Goal: Task Accomplishment & Management: Submit feedback/report problem

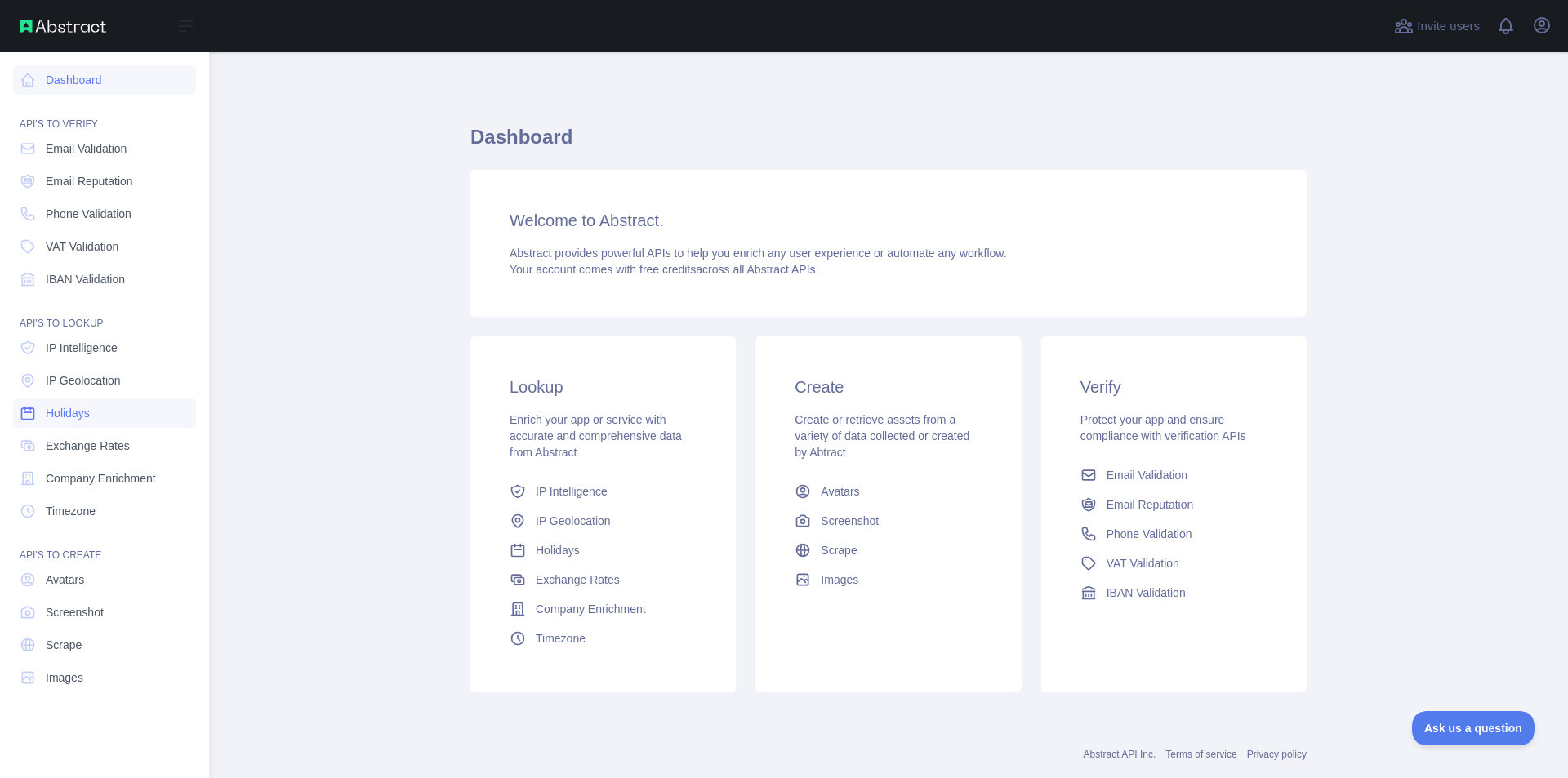
click at [98, 420] on link "Holidays" at bounding box center [104, 413] width 183 height 29
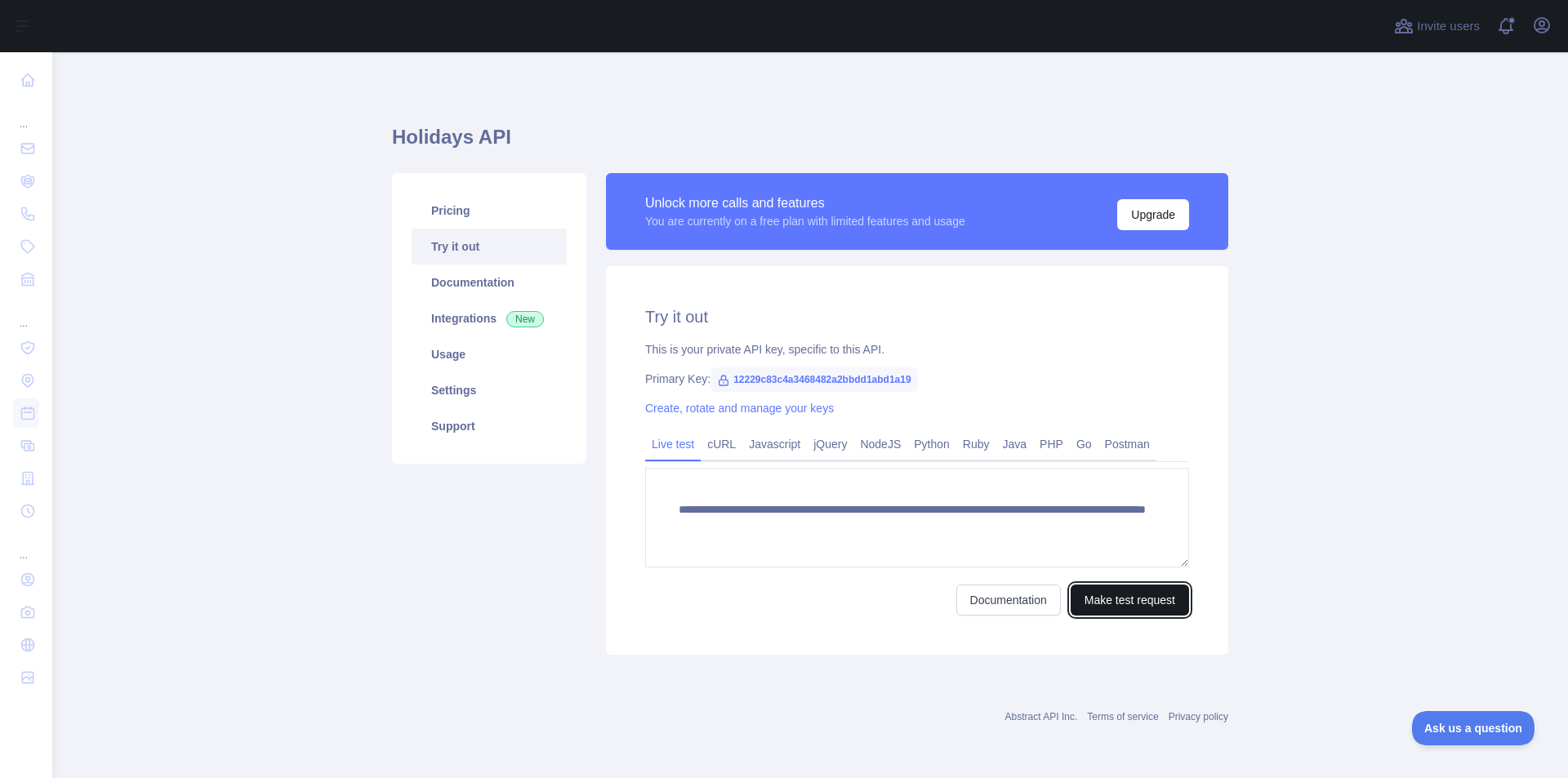
click at [1131, 599] on button "Make test request" at bounding box center [1130, 600] width 118 height 31
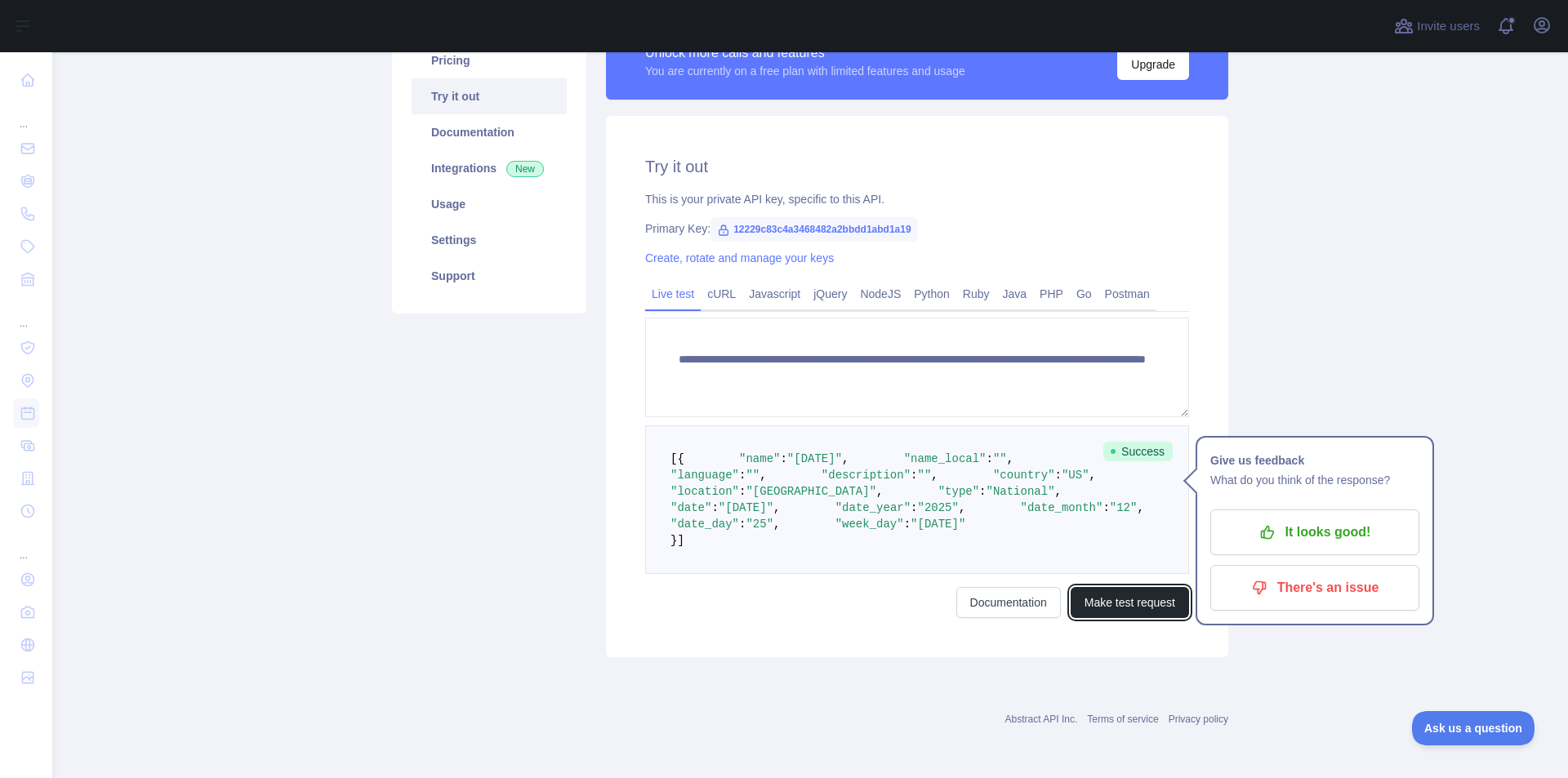
scroll to position [245, 0]
click at [739, 469] on span ""language"" at bounding box center [705, 475] width 68 height 13
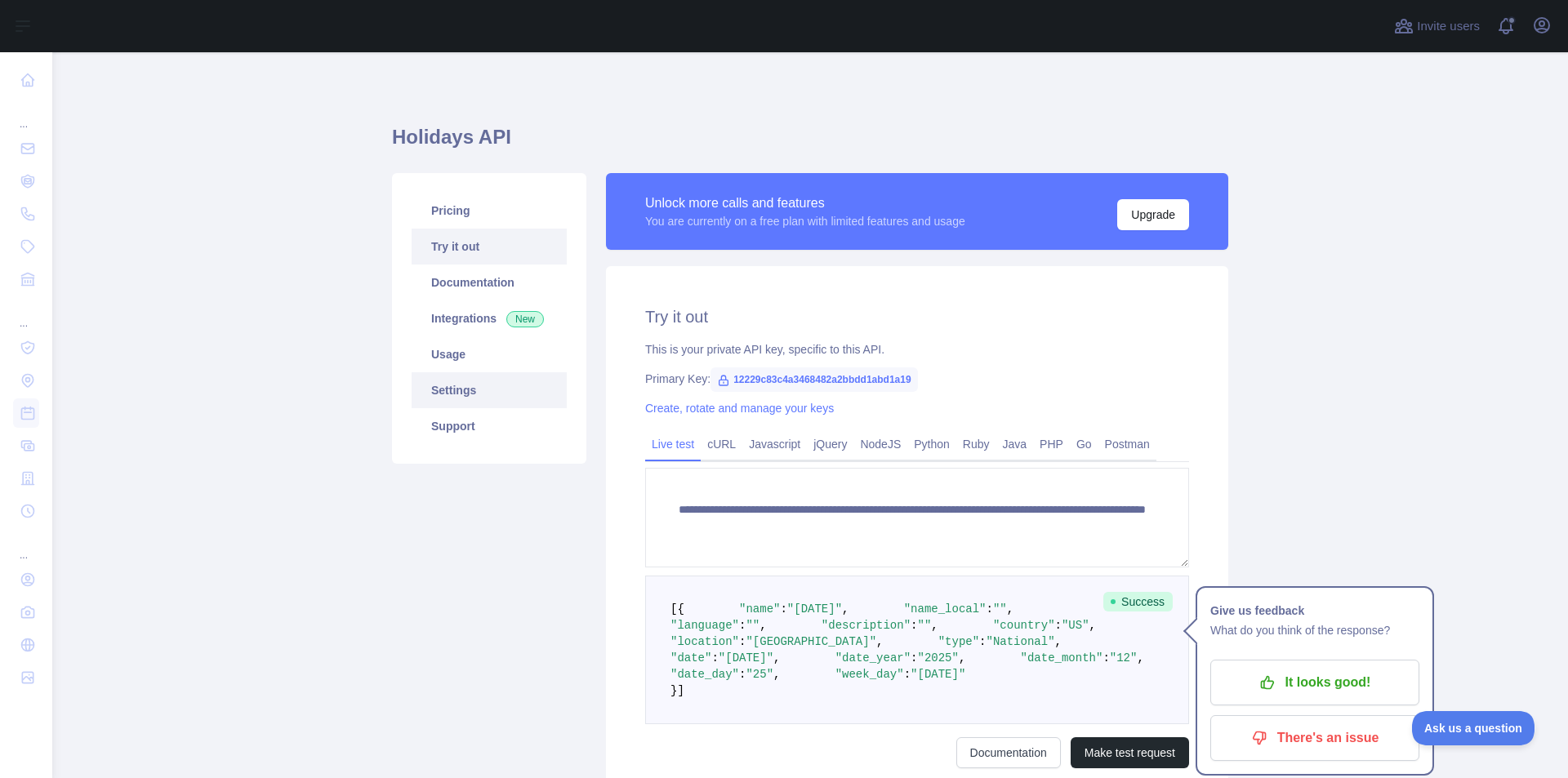
click at [505, 403] on link "Settings" at bounding box center [489, 390] width 155 height 36
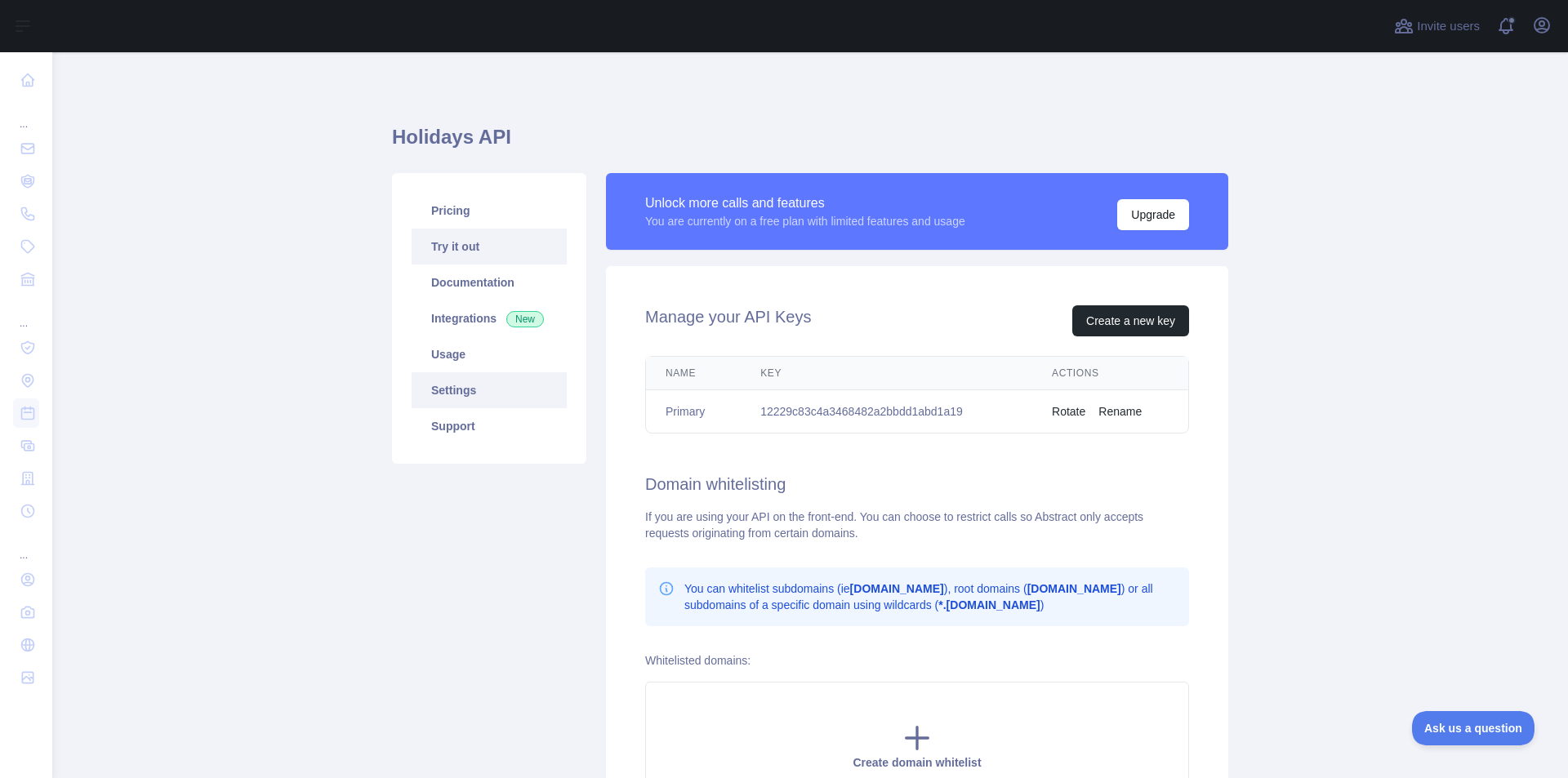
click at [480, 237] on link "Try it out" at bounding box center [489, 246] width 155 height 36
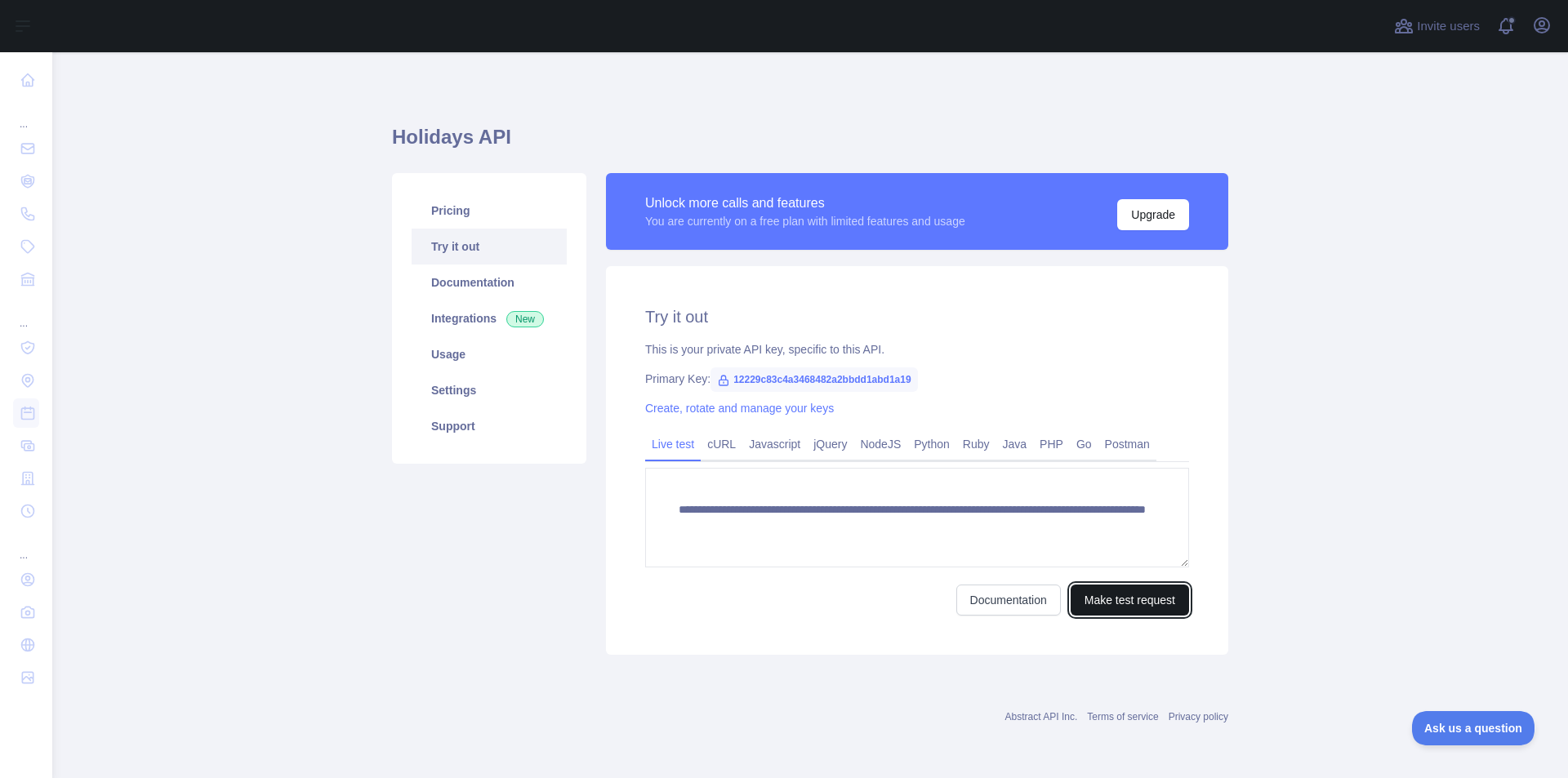
click at [1171, 600] on button "Make test request" at bounding box center [1130, 600] width 118 height 31
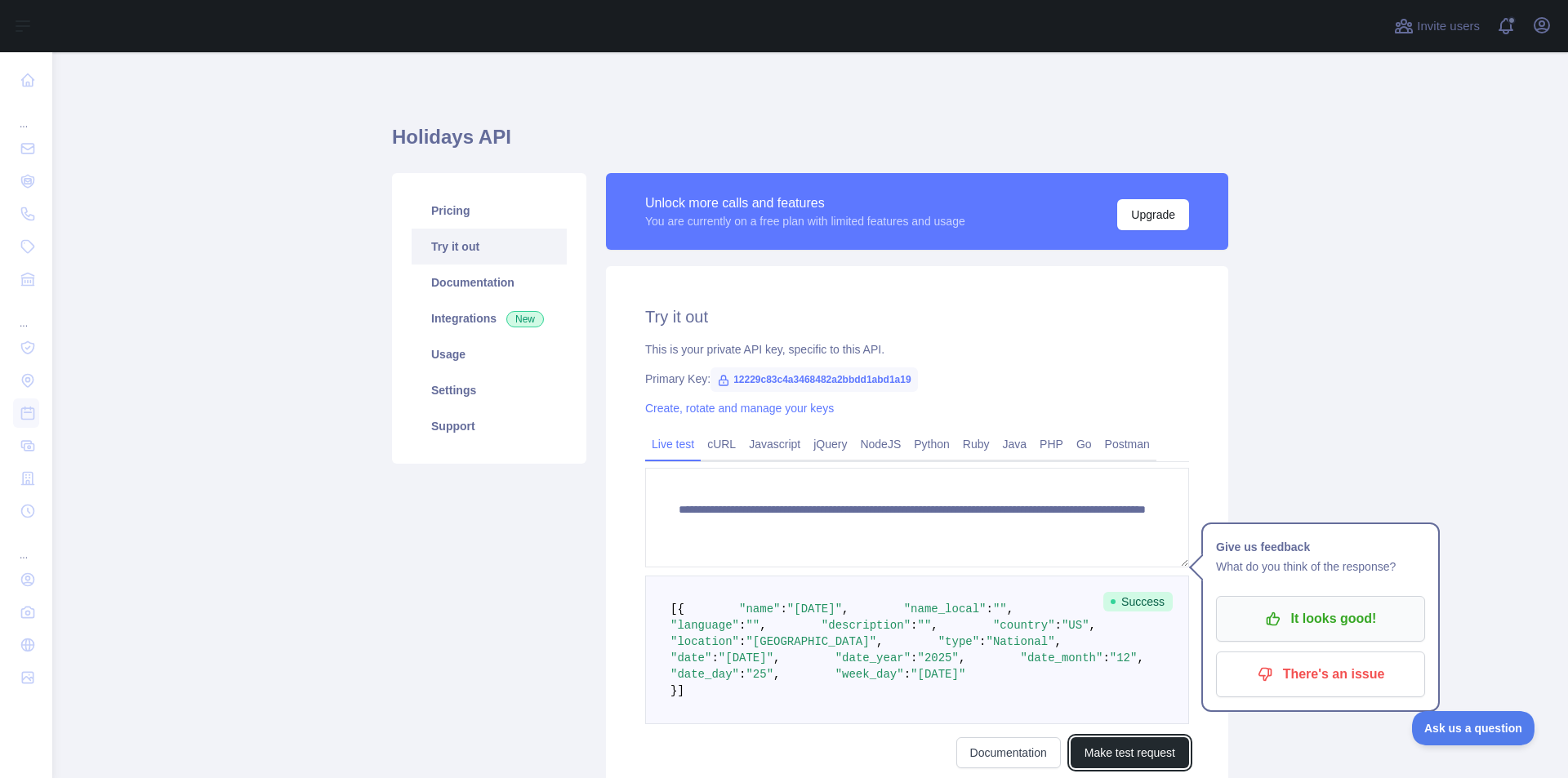
scroll to position [82, 0]
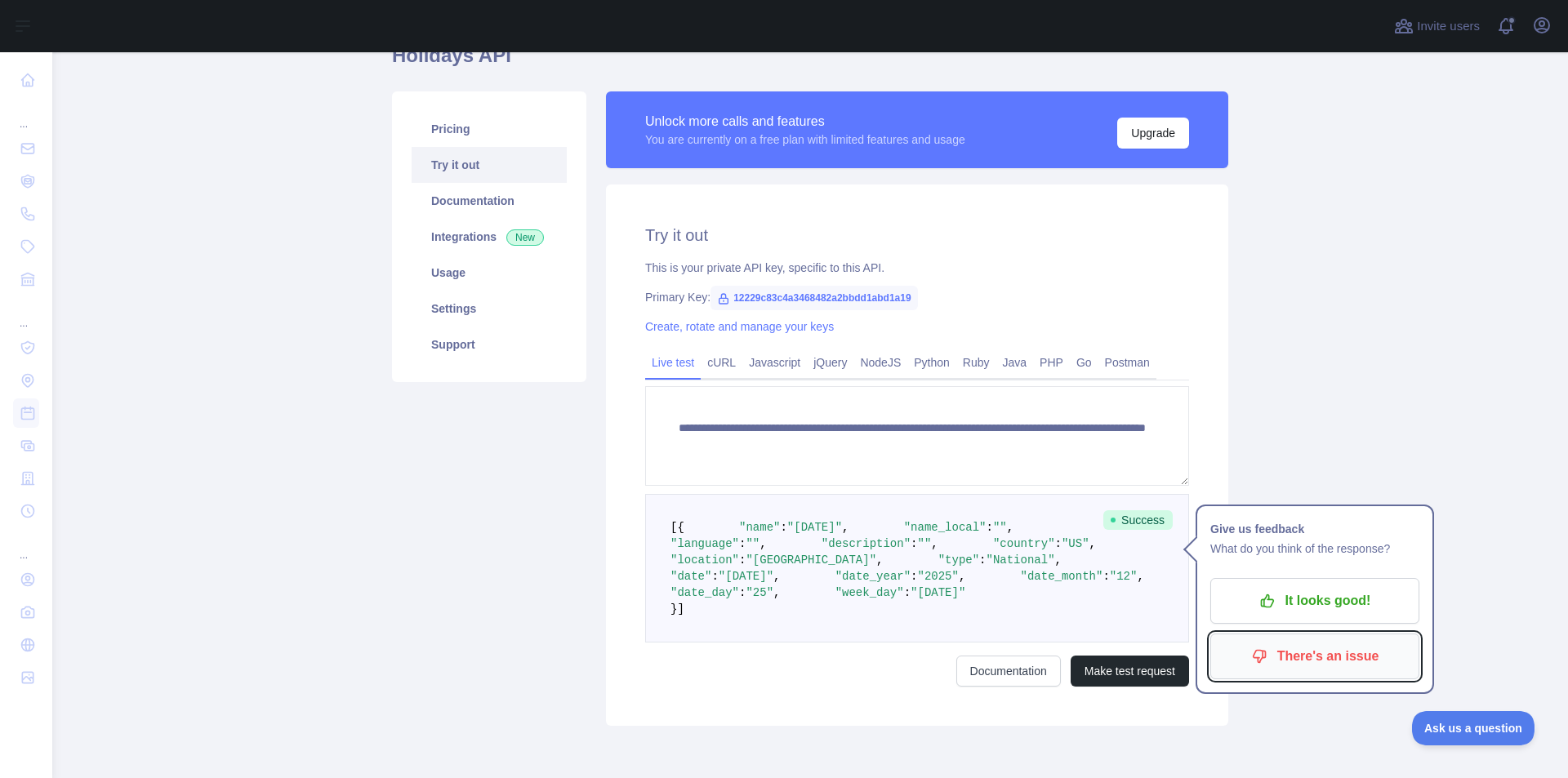
click at [1306, 654] on p "There's an issue" at bounding box center [1315, 657] width 185 height 27
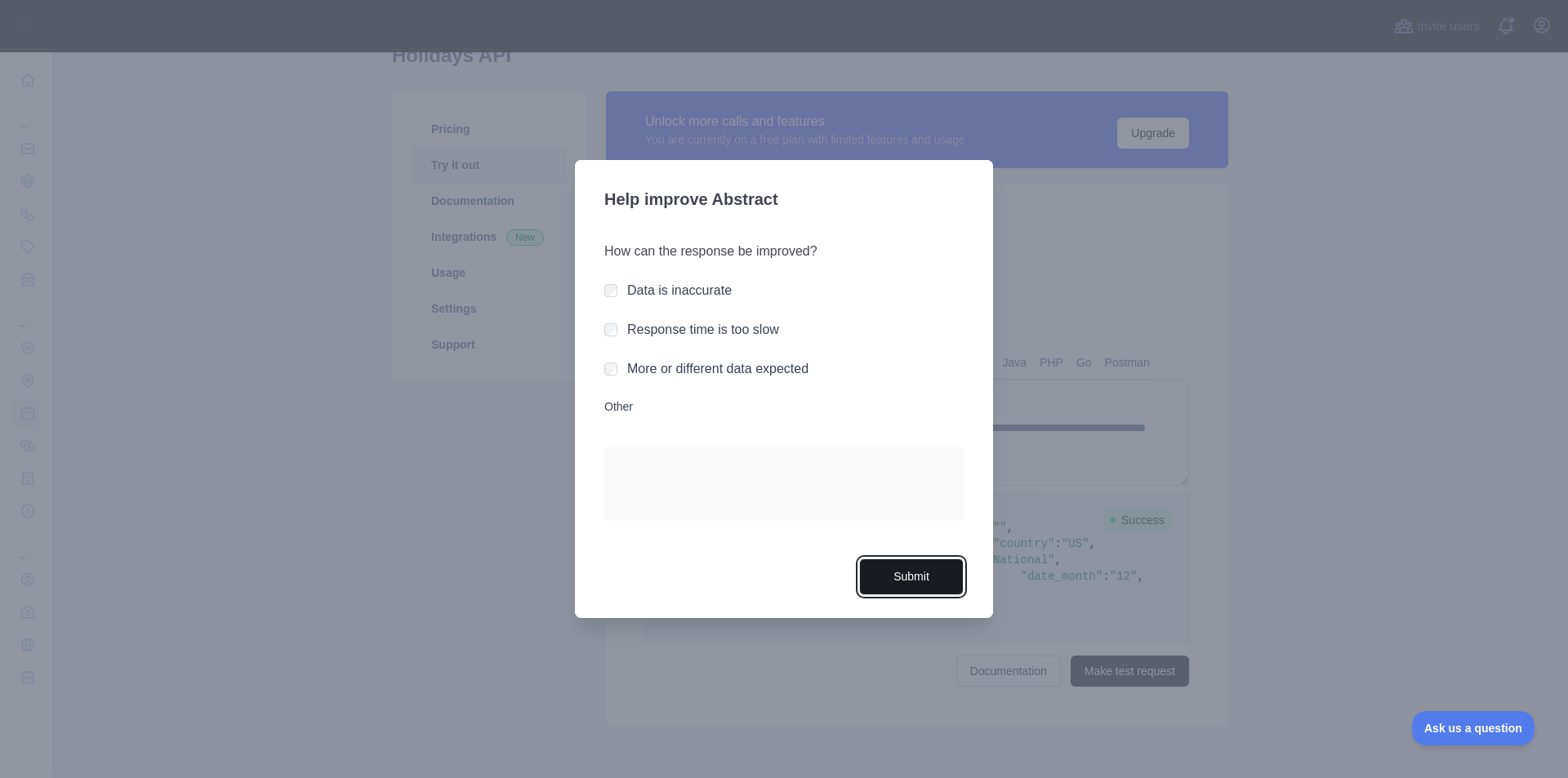
click at [929, 585] on button "Submit" at bounding box center [911, 578] width 105 height 37
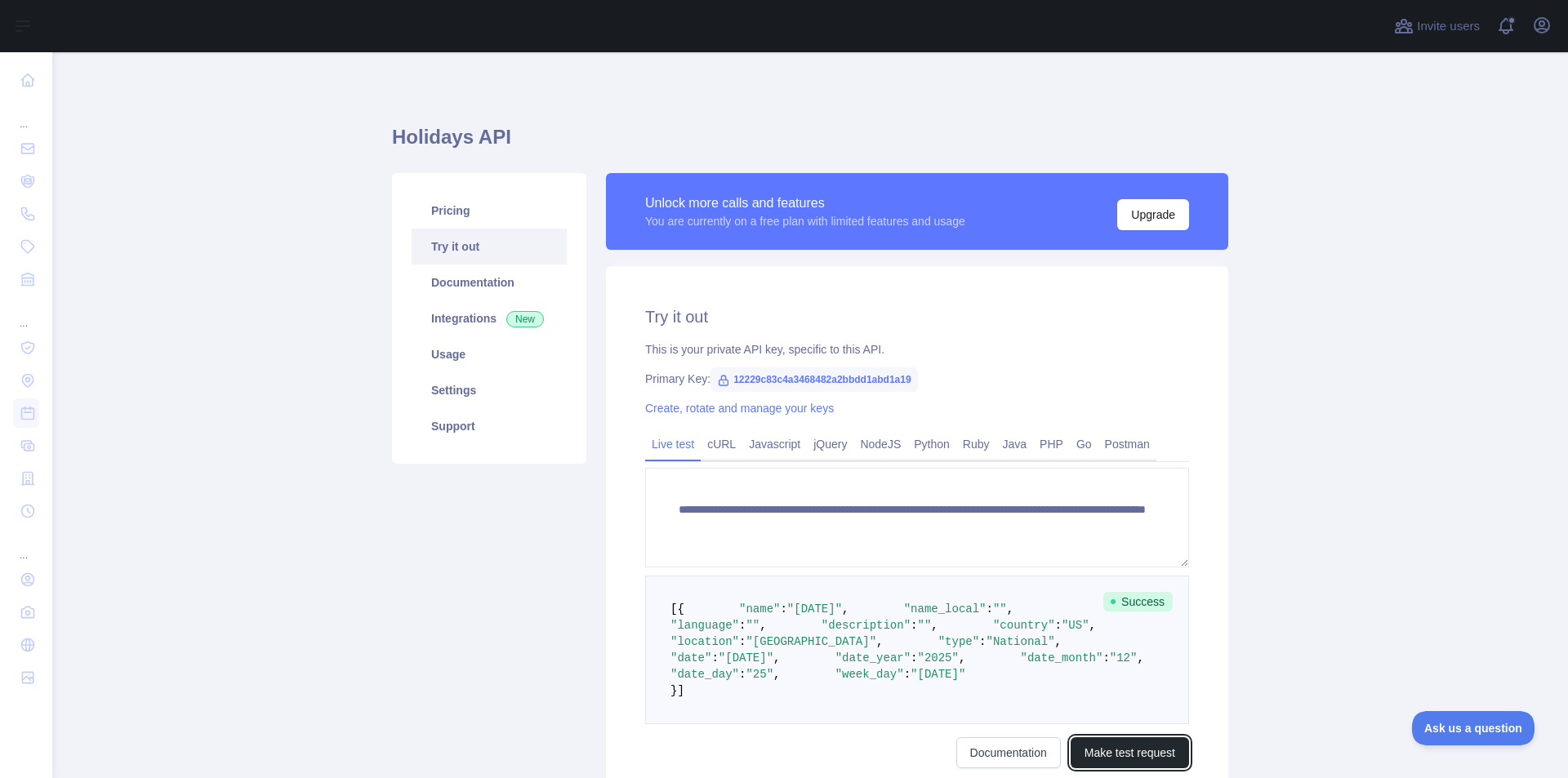
scroll to position [245, 0]
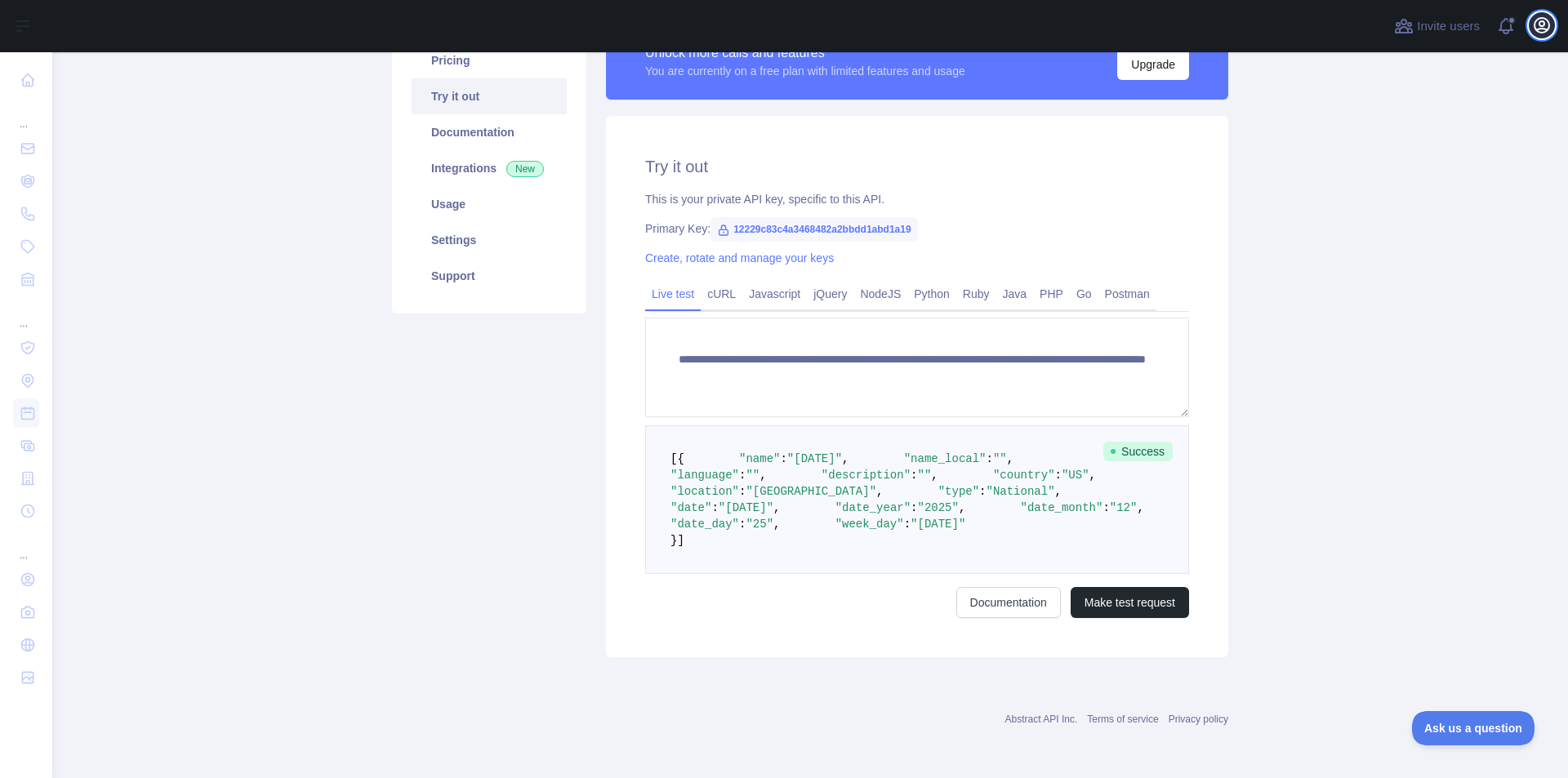
click at [1545, 32] on icon "button" at bounding box center [1542, 24] width 15 height 15
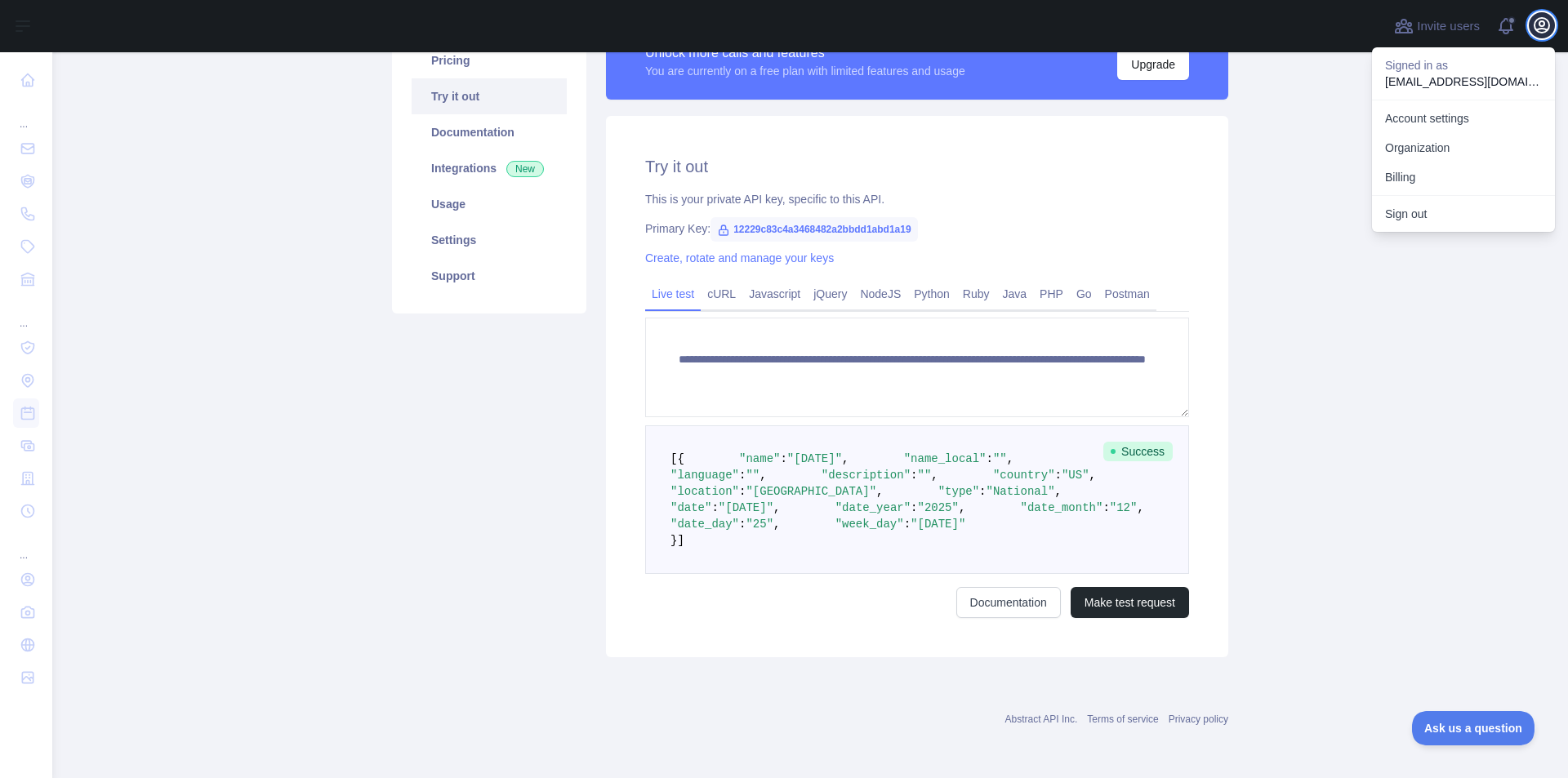
click at [1545, 32] on icon "button" at bounding box center [1542, 24] width 15 height 15
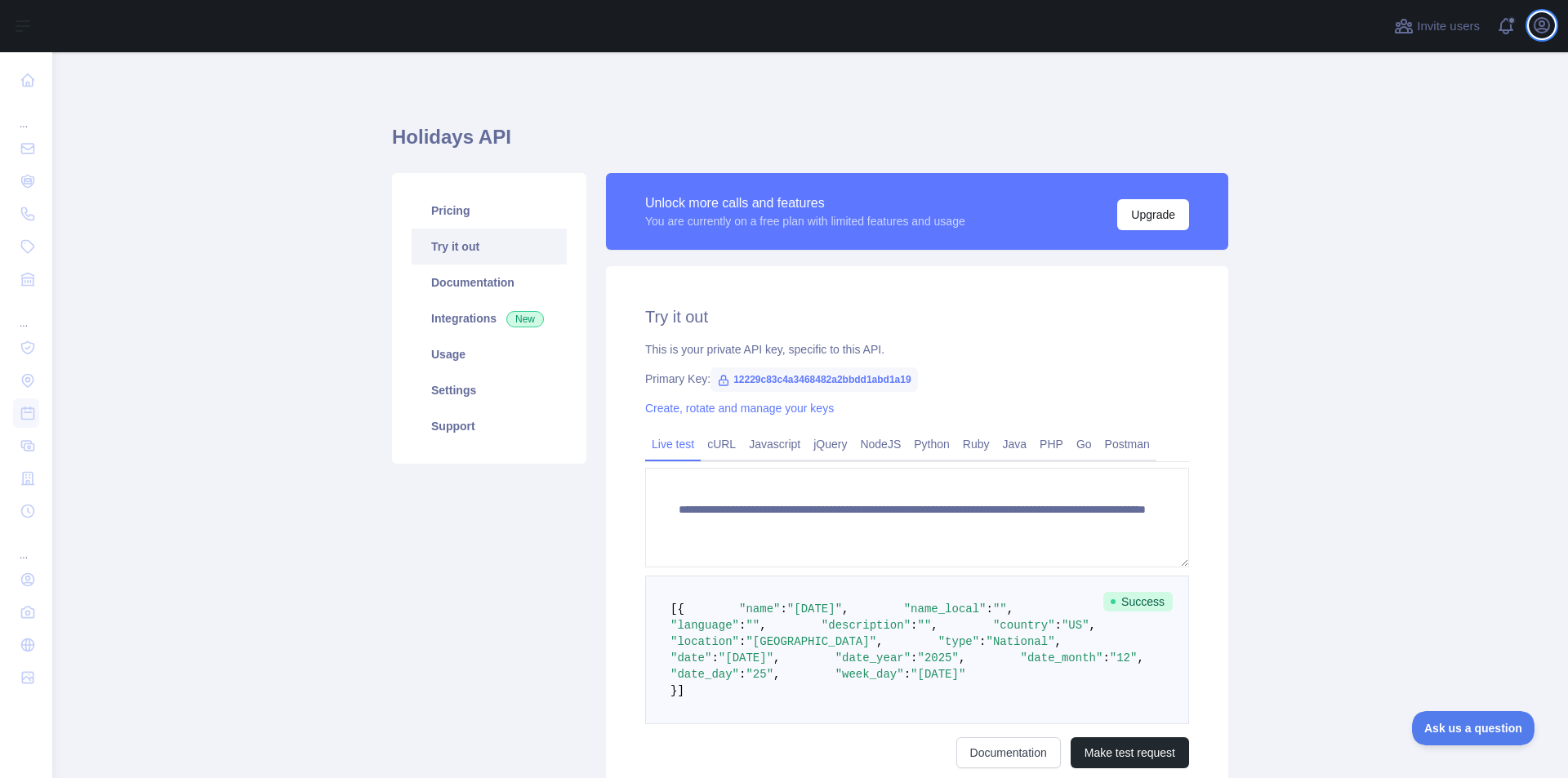
scroll to position [0, 0]
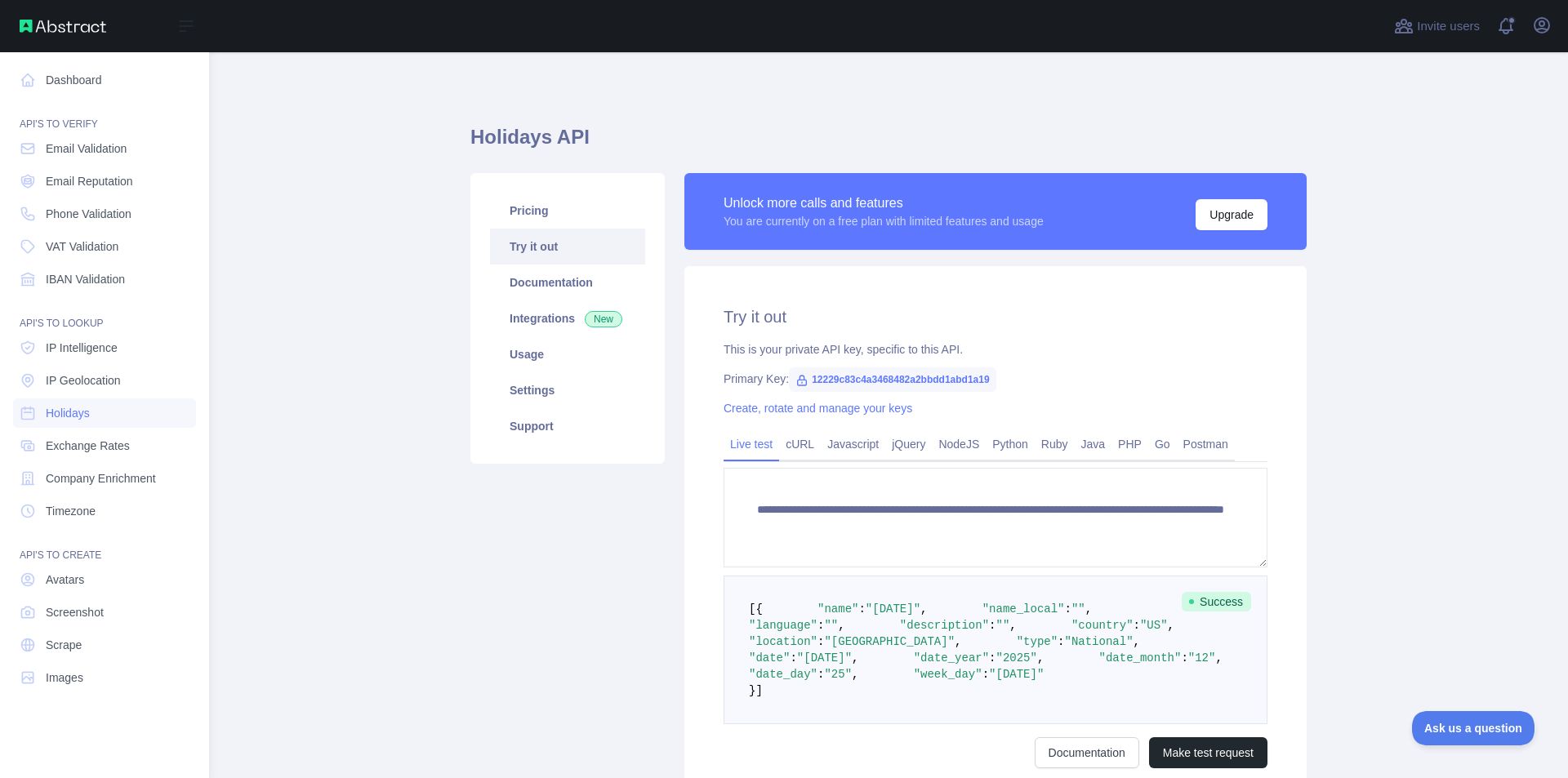
click at [201, 134] on div "Dashboard API'S TO VERIFY Email Validation Email Reputation Phone Validation VA…" at bounding box center [105, 382] width 209 height 765
click at [103, 747] on nav "Dashboard API'S TO VERIFY Email Validation Email Reputation Phone Validation VA…" at bounding box center [104, 402] width 183 height 700
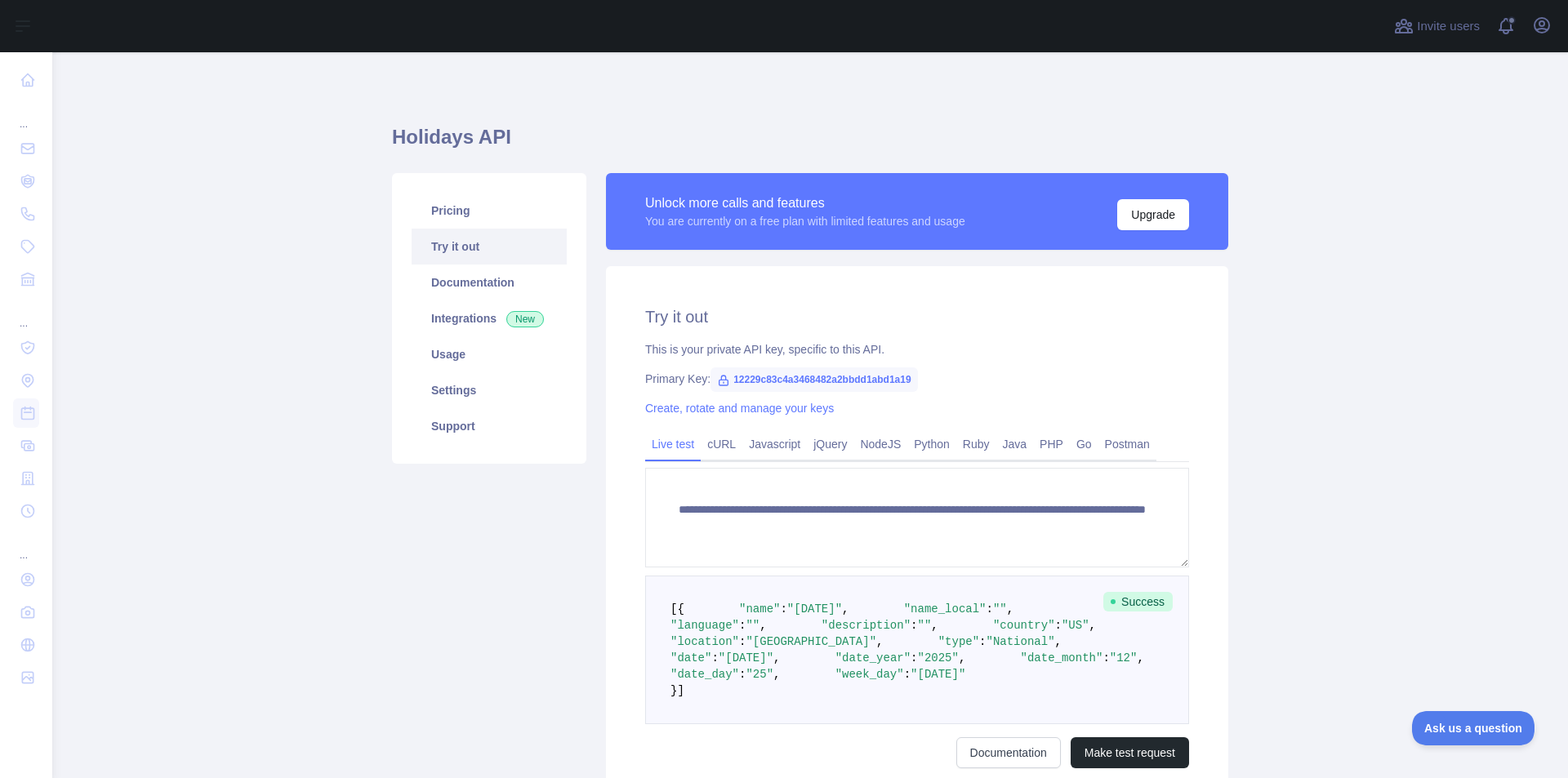
click at [1071, 307] on h2 "Try it out" at bounding box center [917, 317] width 544 height 22
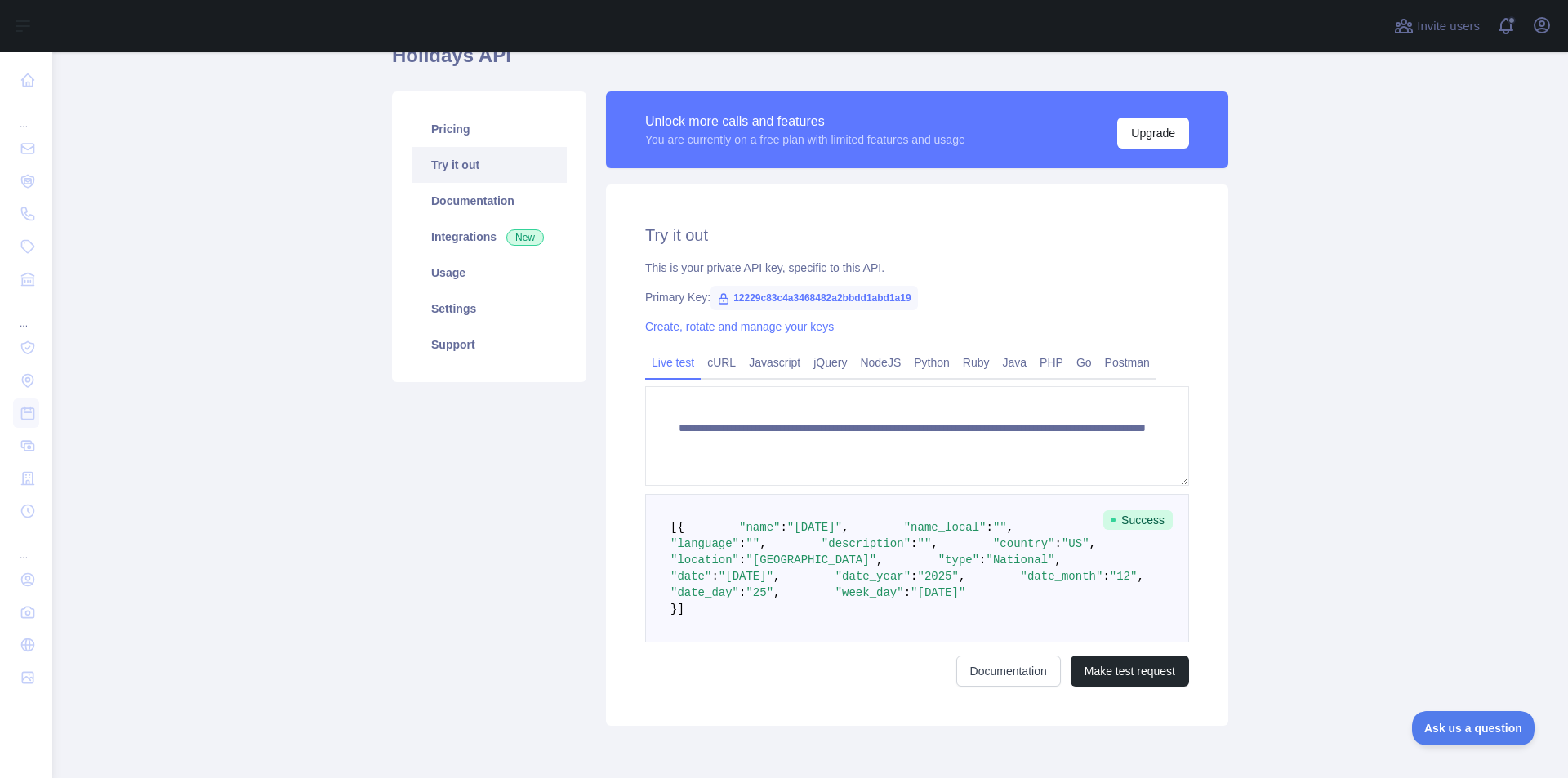
scroll to position [245, 0]
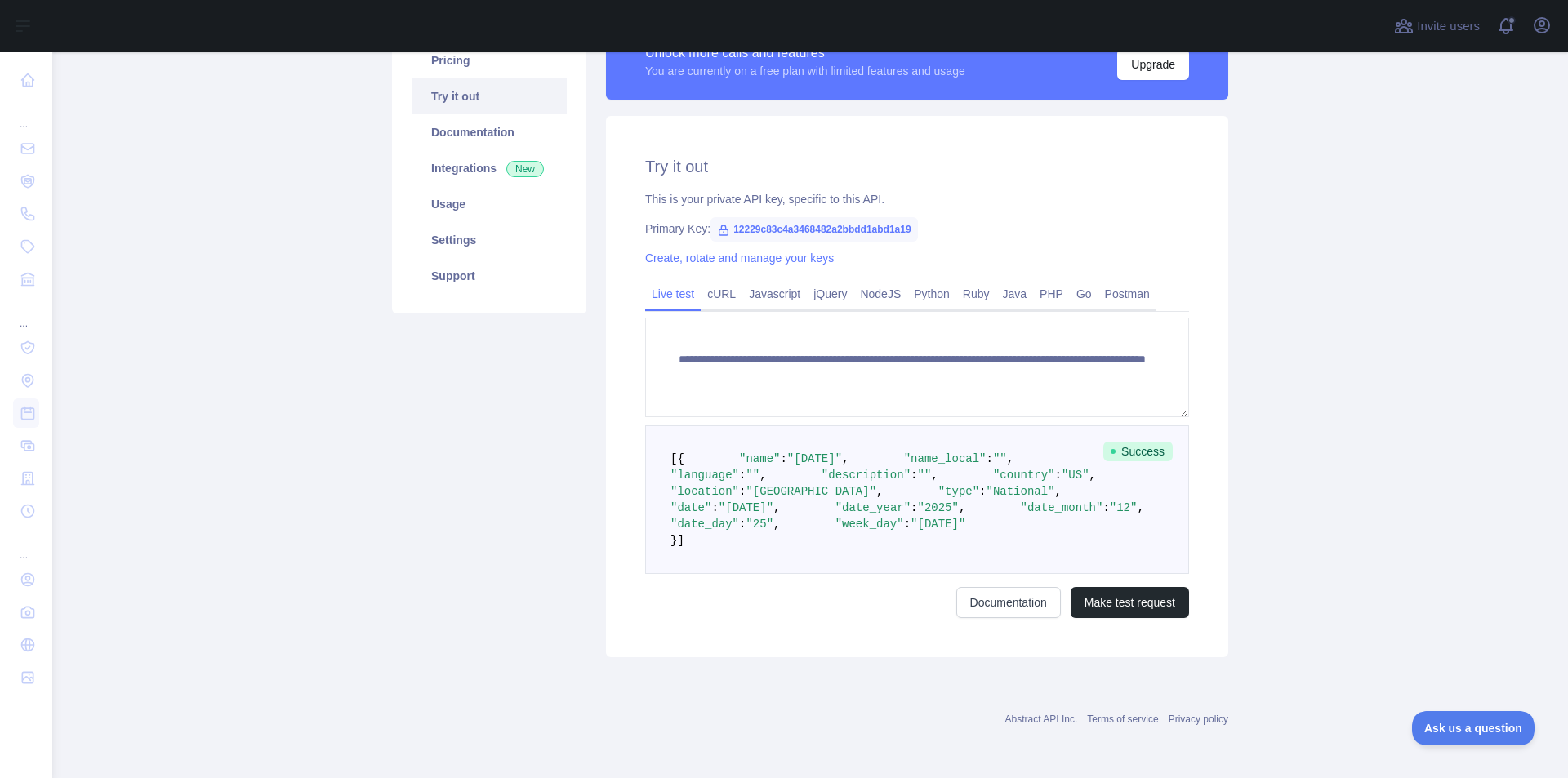
click at [1134, 425] on pre "[ { "name" : "[DATE]" , "name_local" : "" , "language" : "" , "description" : "…" at bounding box center [917, 499] width 544 height 149
click at [1139, 442] on span "Success" at bounding box center [1138, 452] width 69 height 20
drag, startPoint x: 1139, startPoint y: 361, endPoint x: 1070, endPoint y: 485, distance: 141.9
click at [1070, 485] on pre "[ { "name" : "[DATE]" , "name_local" : "" , "language" : "" , "description" : "…" at bounding box center [917, 499] width 544 height 149
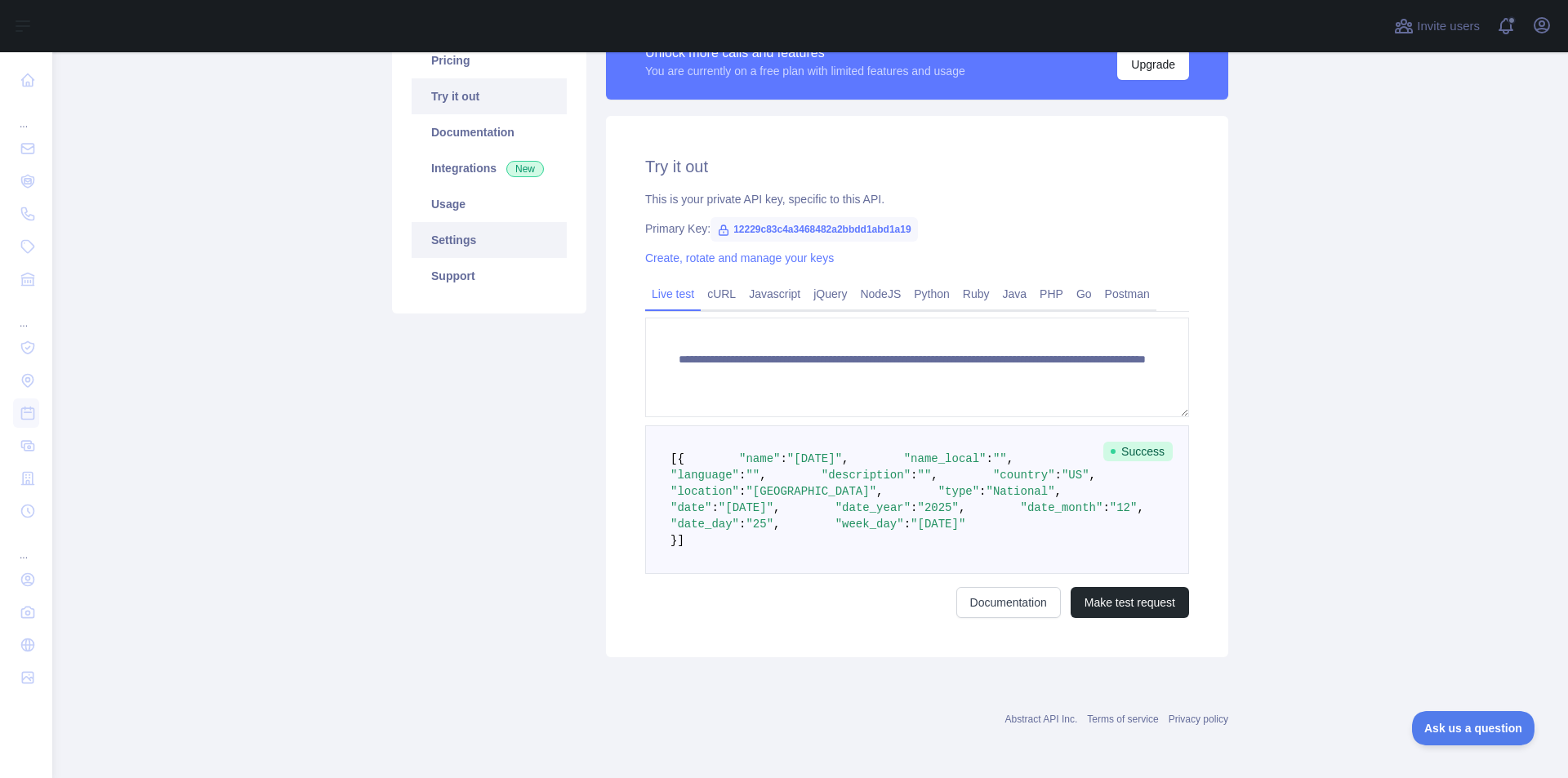
click at [450, 234] on link "Settings" at bounding box center [489, 239] width 155 height 36
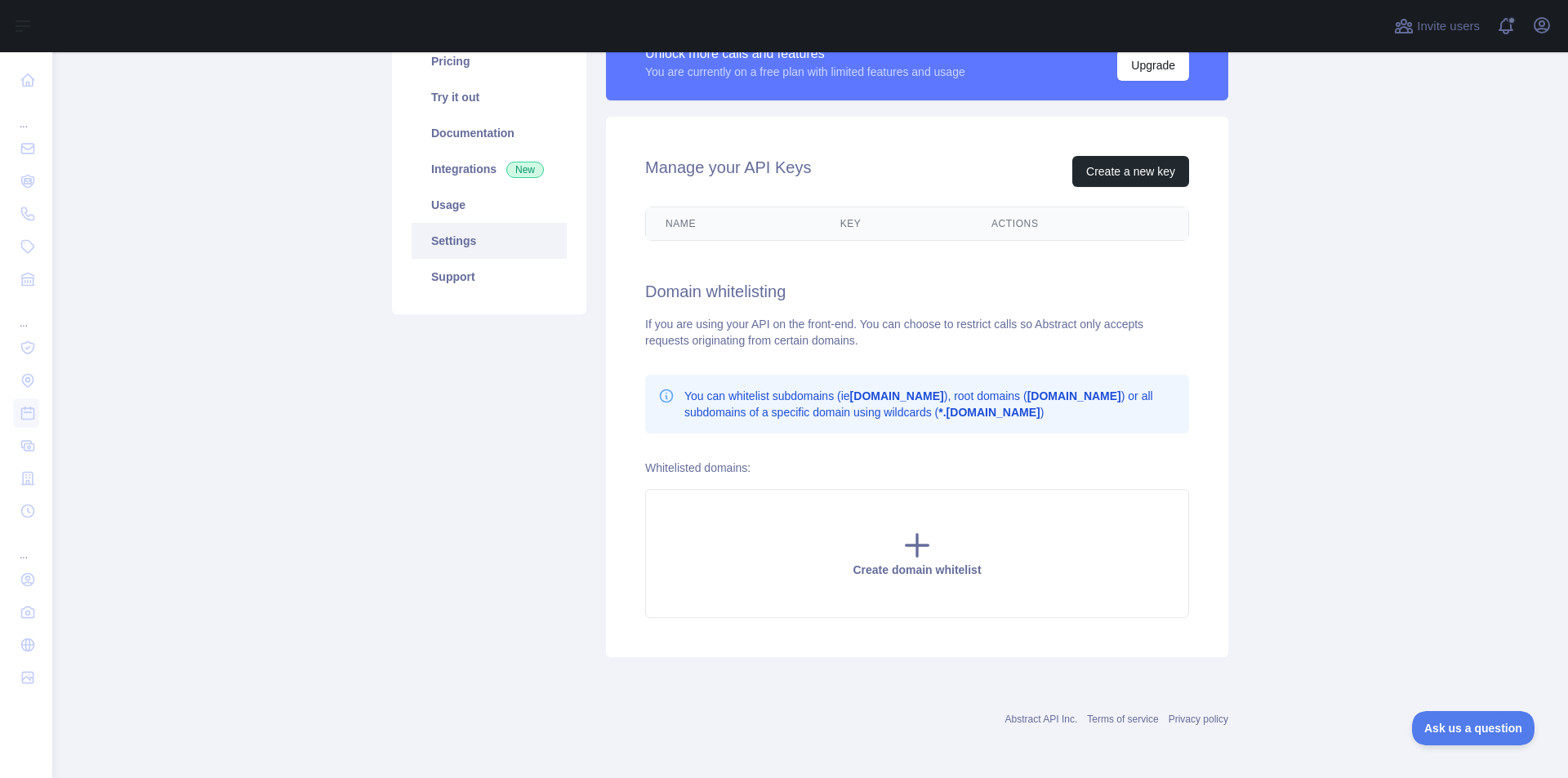
scroll to position [151, 0]
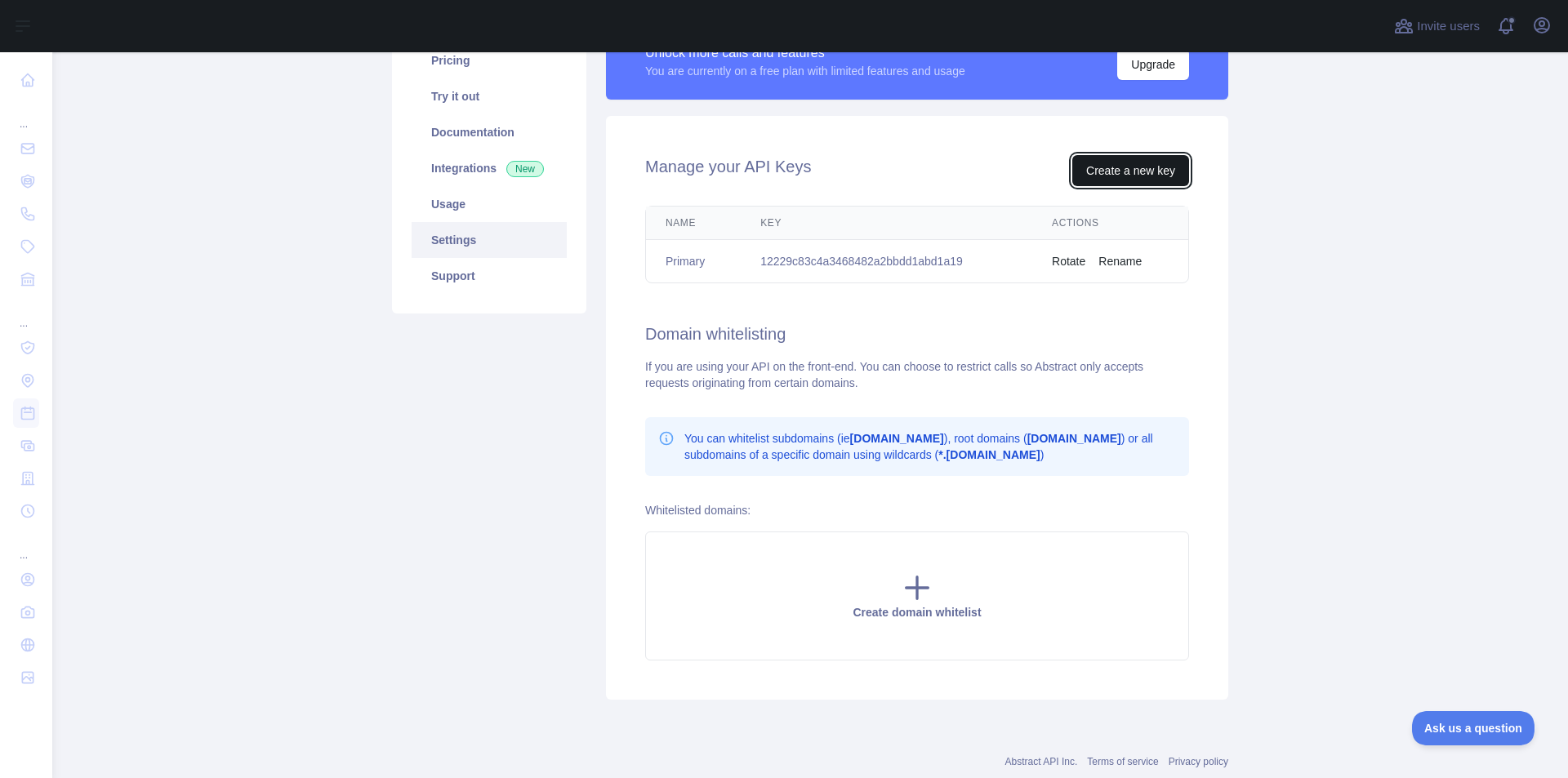
click at [1136, 166] on button "Create a new key" at bounding box center [1130, 171] width 116 height 31
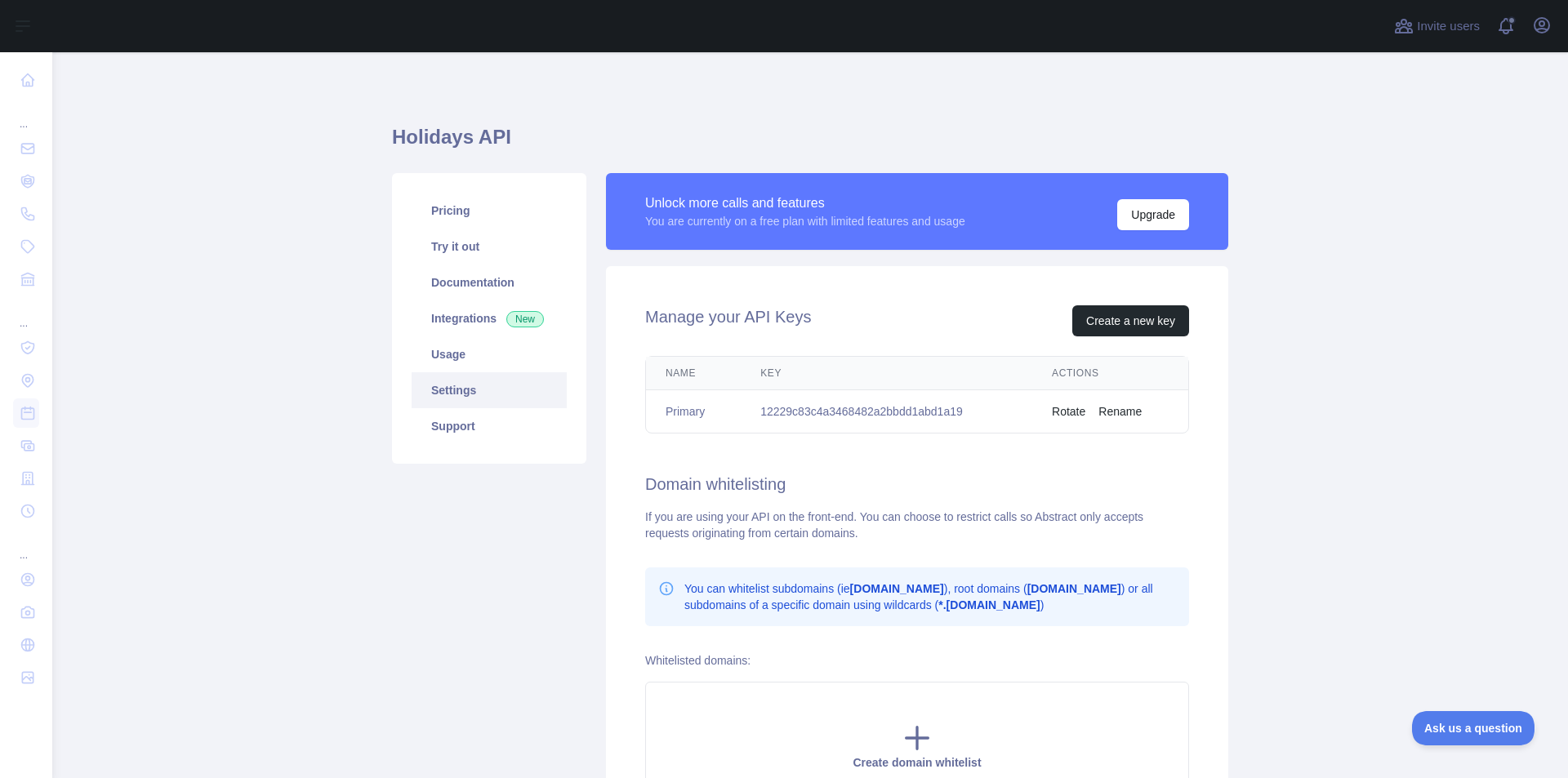
scroll to position [82, 0]
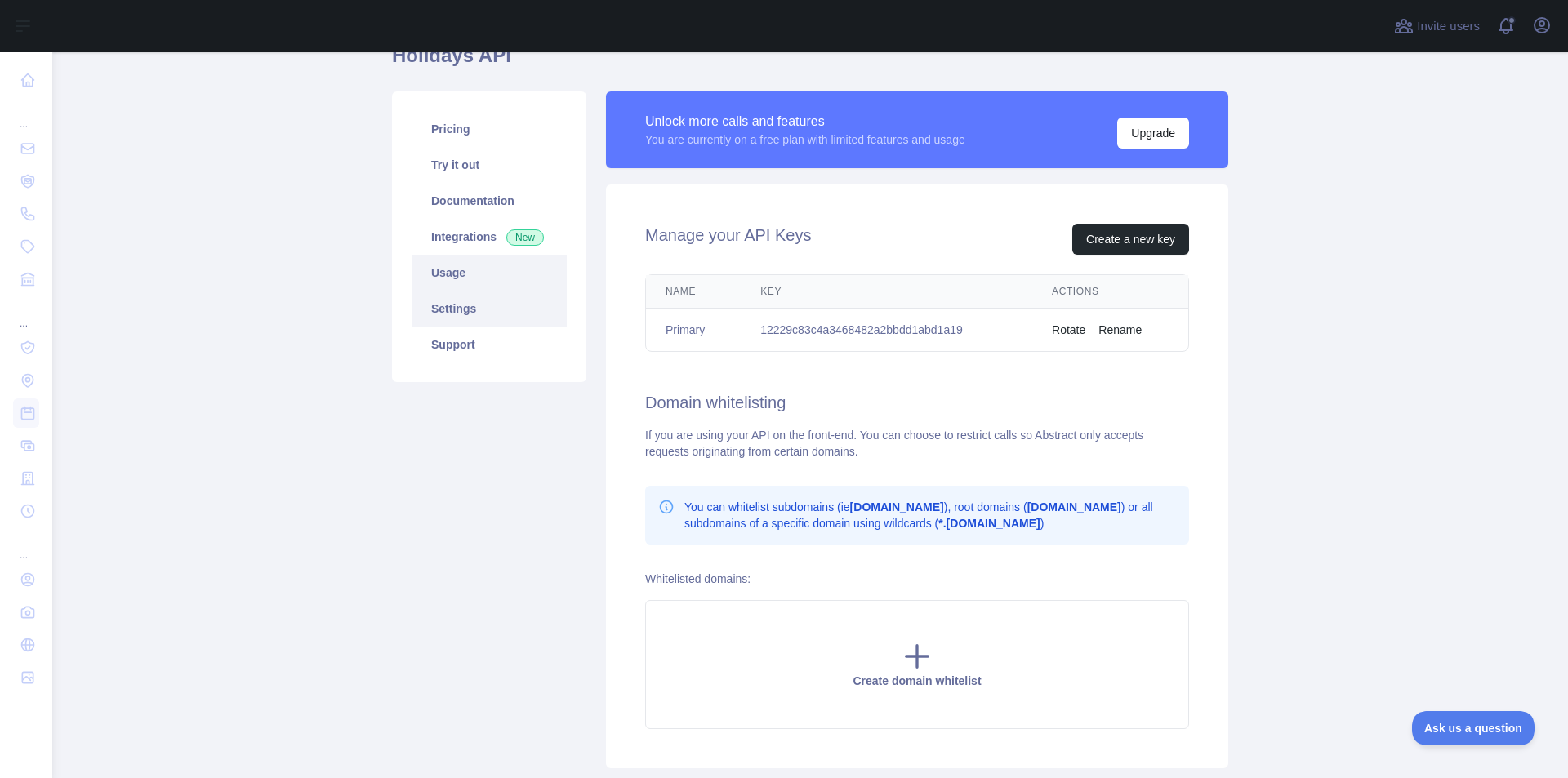
click at [445, 274] on link "Usage" at bounding box center [489, 273] width 155 height 36
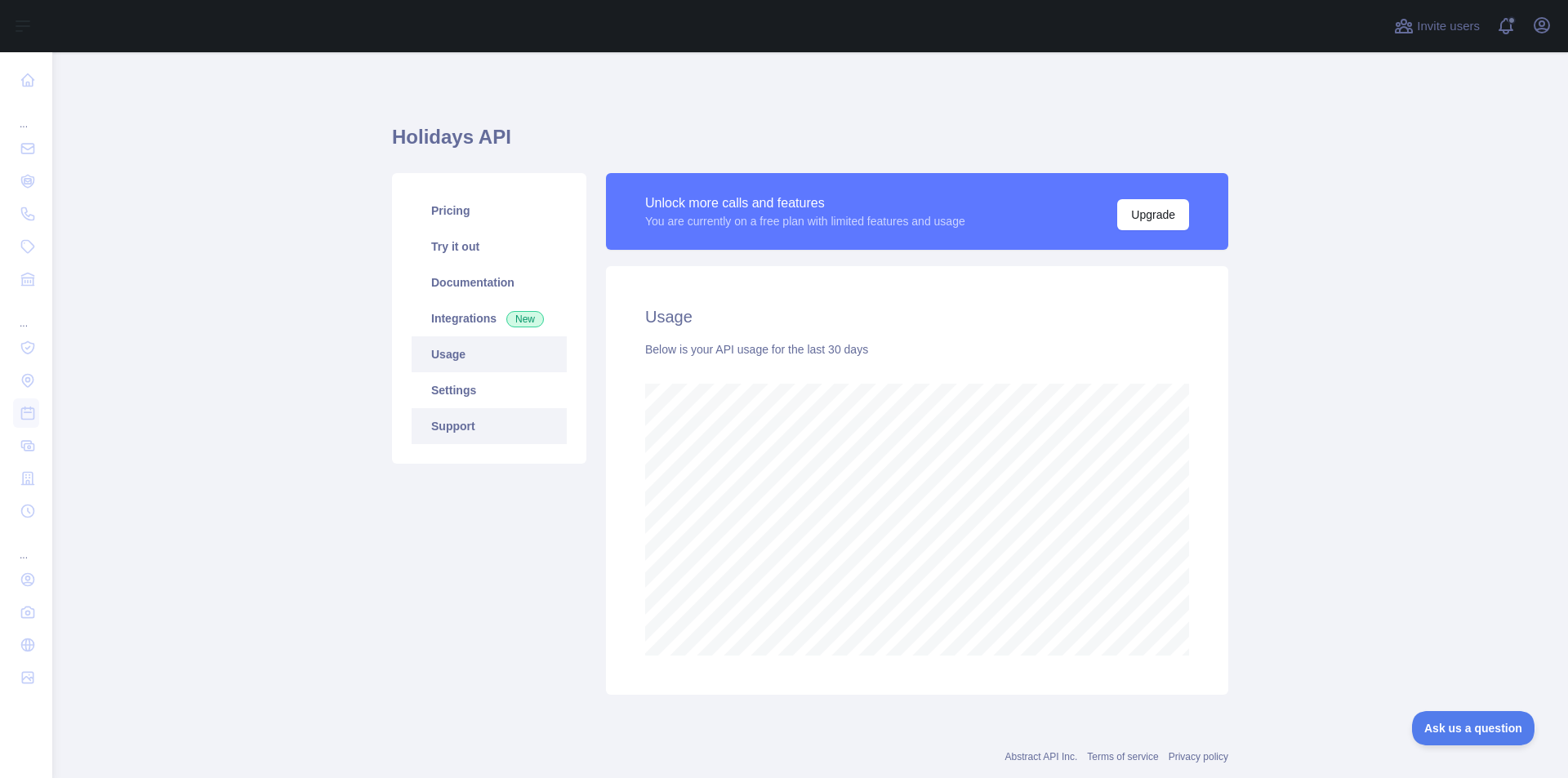
scroll to position [726, 1503]
click at [459, 256] on link "Try it out" at bounding box center [489, 246] width 155 height 36
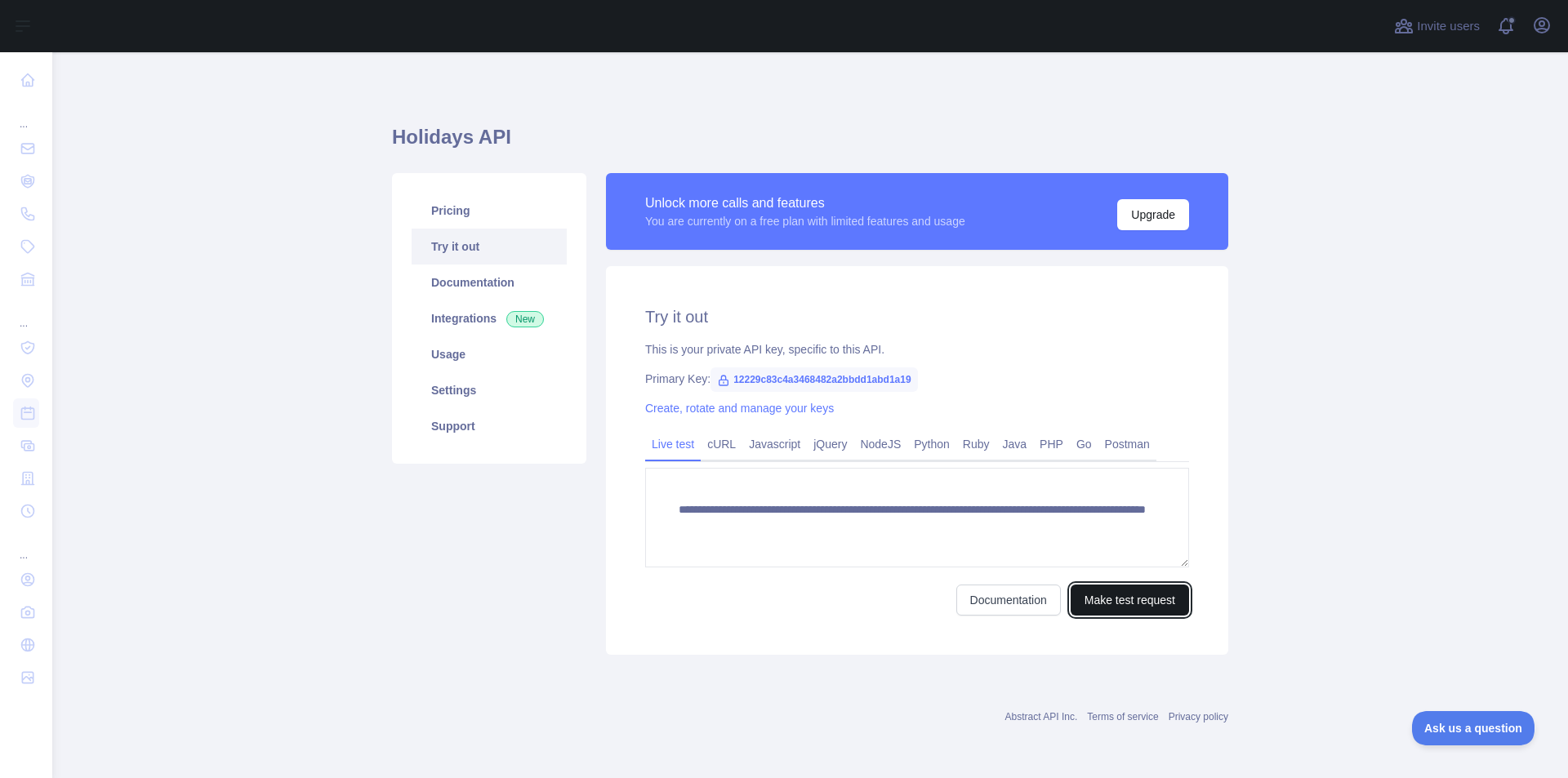
click at [1136, 601] on button "Make test request" at bounding box center [1130, 600] width 118 height 31
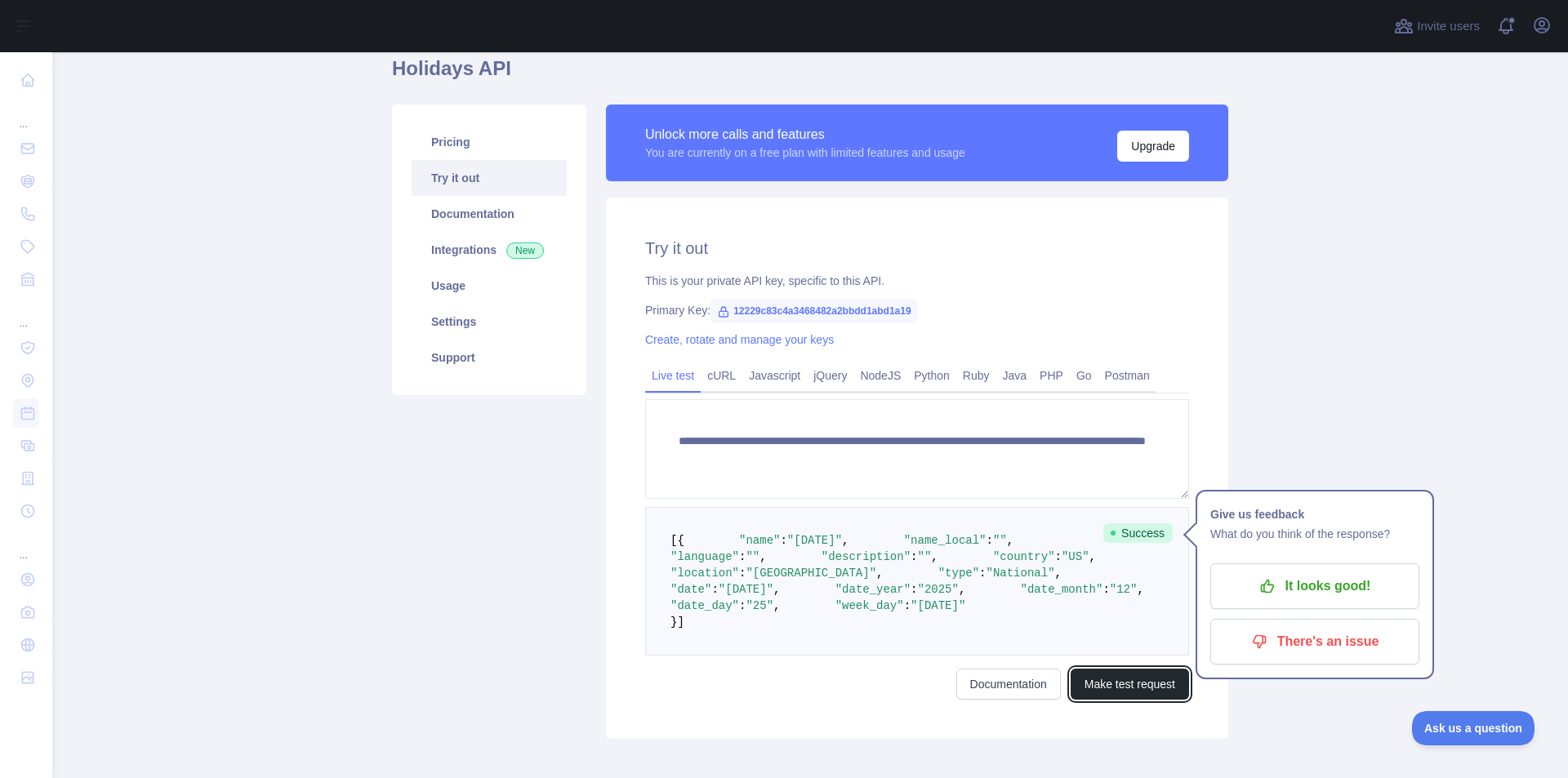
scroll to position [232, 0]
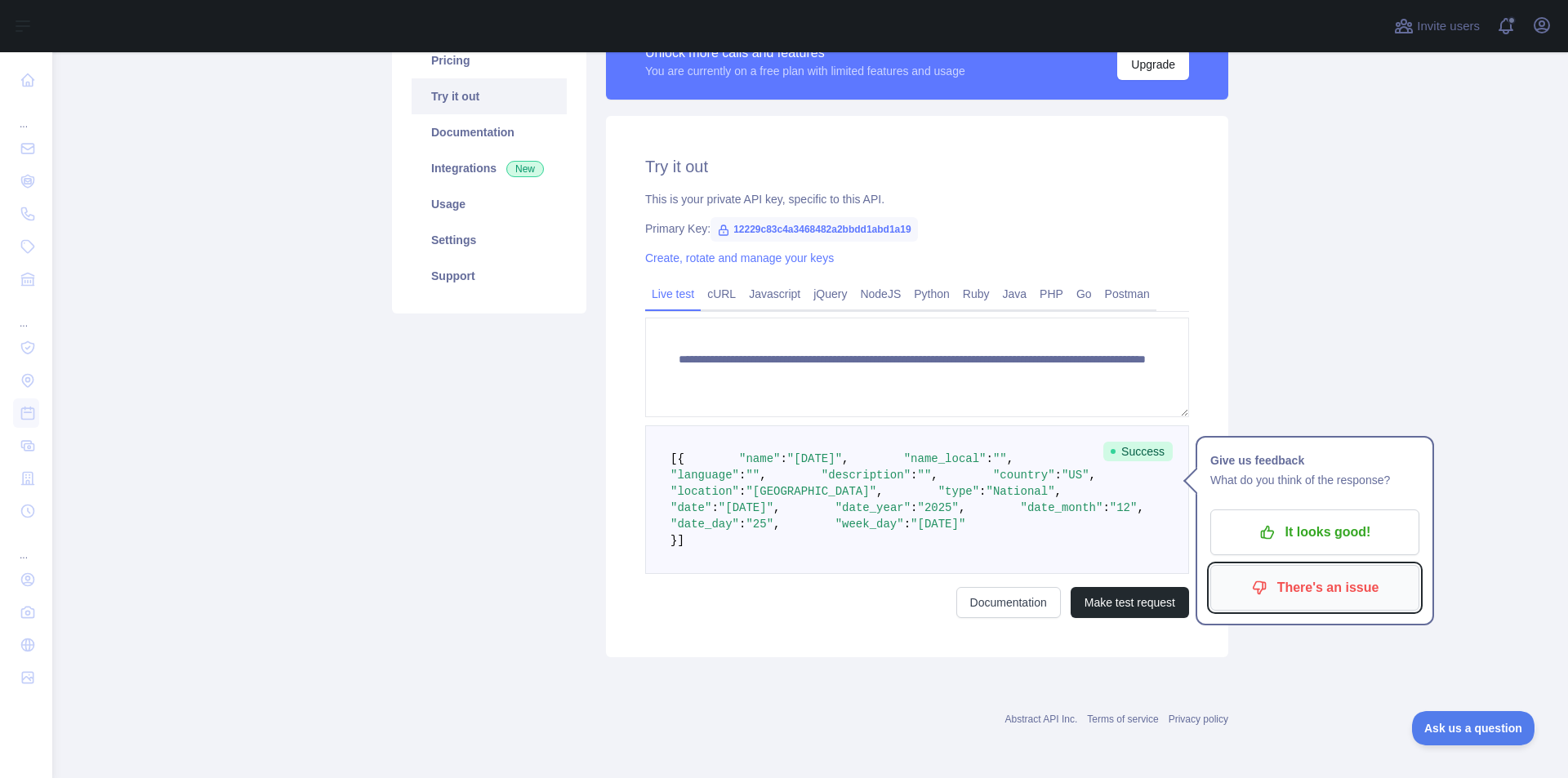
click at [1263, 580] on icon "button" at bounding box center [1259, 587] width 17 height 17
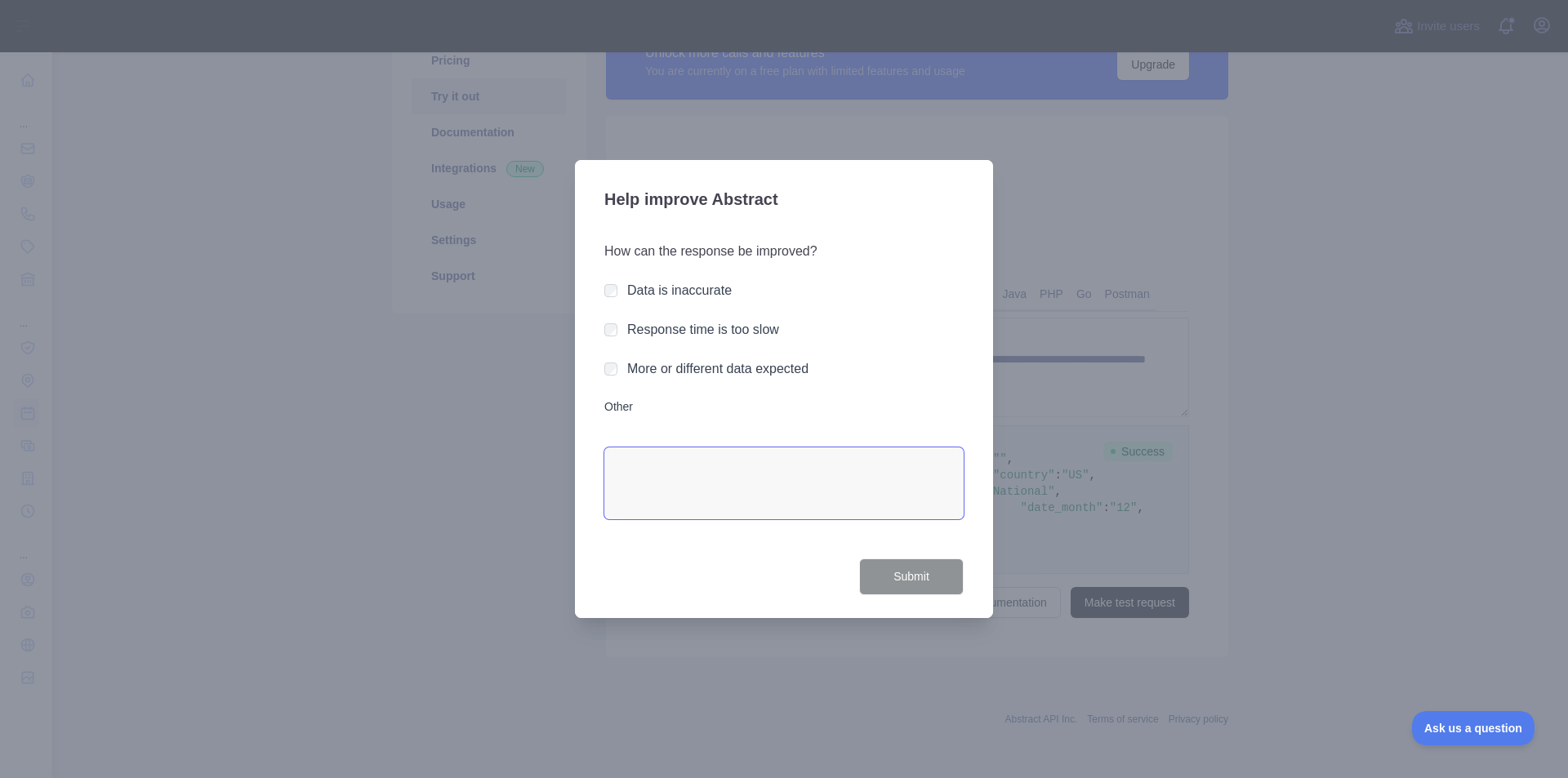
click at [650, 472] on textarea "Other" at bounding box center [784, 484] width 360 height 72
click at [641, 462] on textarea "Other" at bounding box center [784, 484] width 360 height 72
drag, startPoint x: 639, startPoint y: 462, endPoint x: 650, endPoint y: 467, distance: 12.1
click at [649, 466] on textarea "**********" at bounding box center [784, 484] width 360 height 72
type textarea "**********"
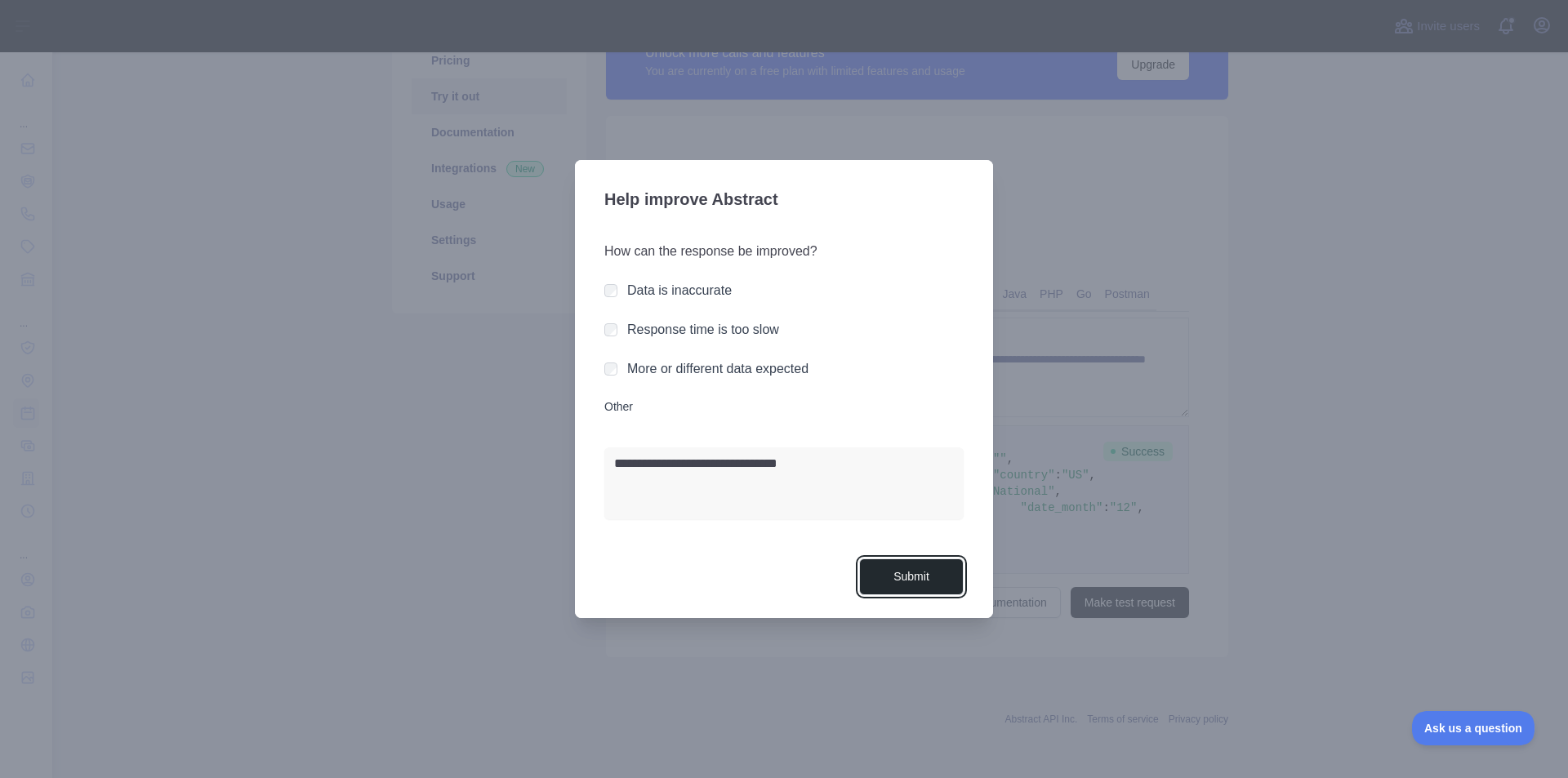
click at [903, 584] on button "Submit" at bounding box center [911, 578] width 105 height 37
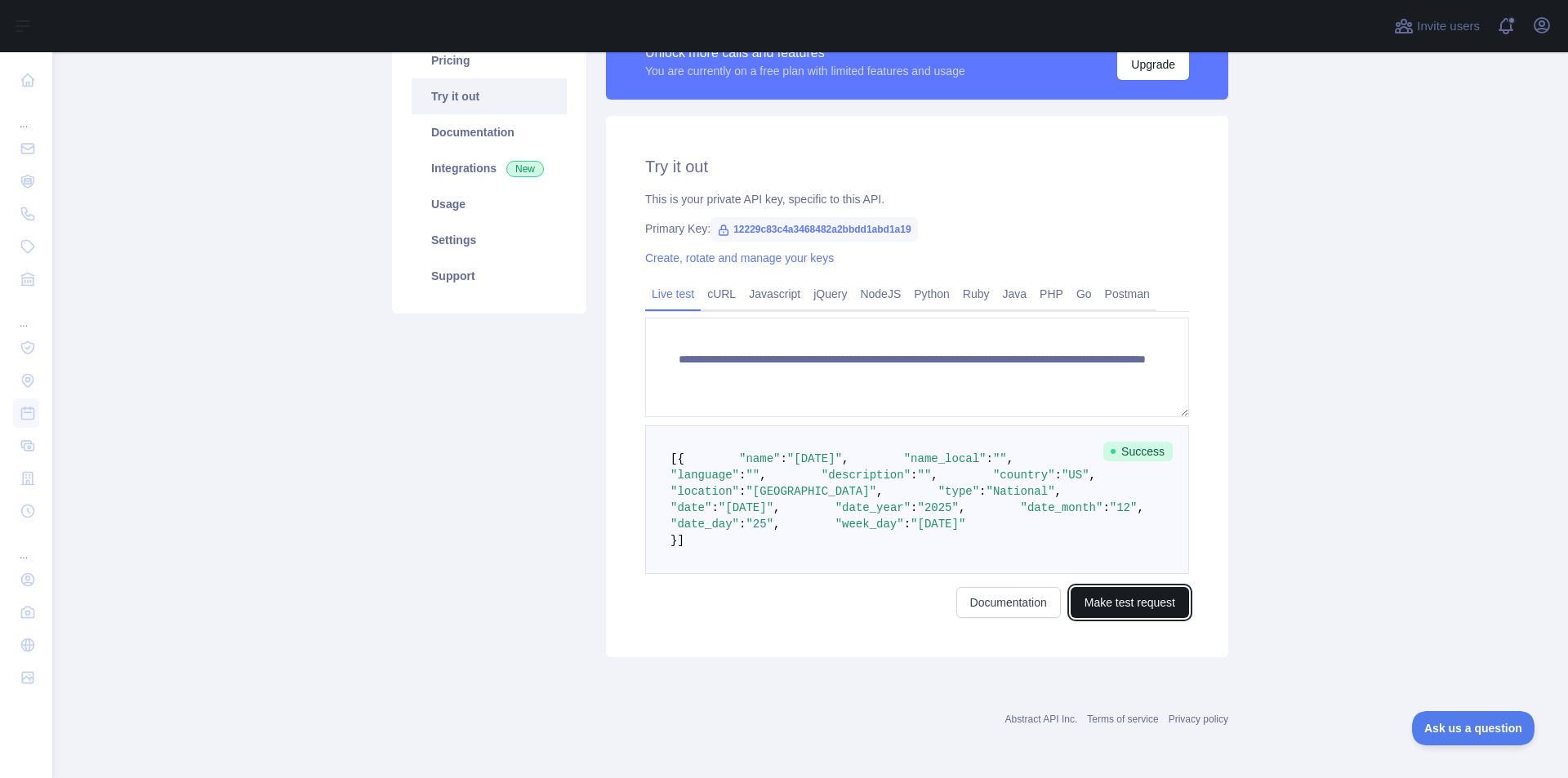
scroll to position [0, 0]
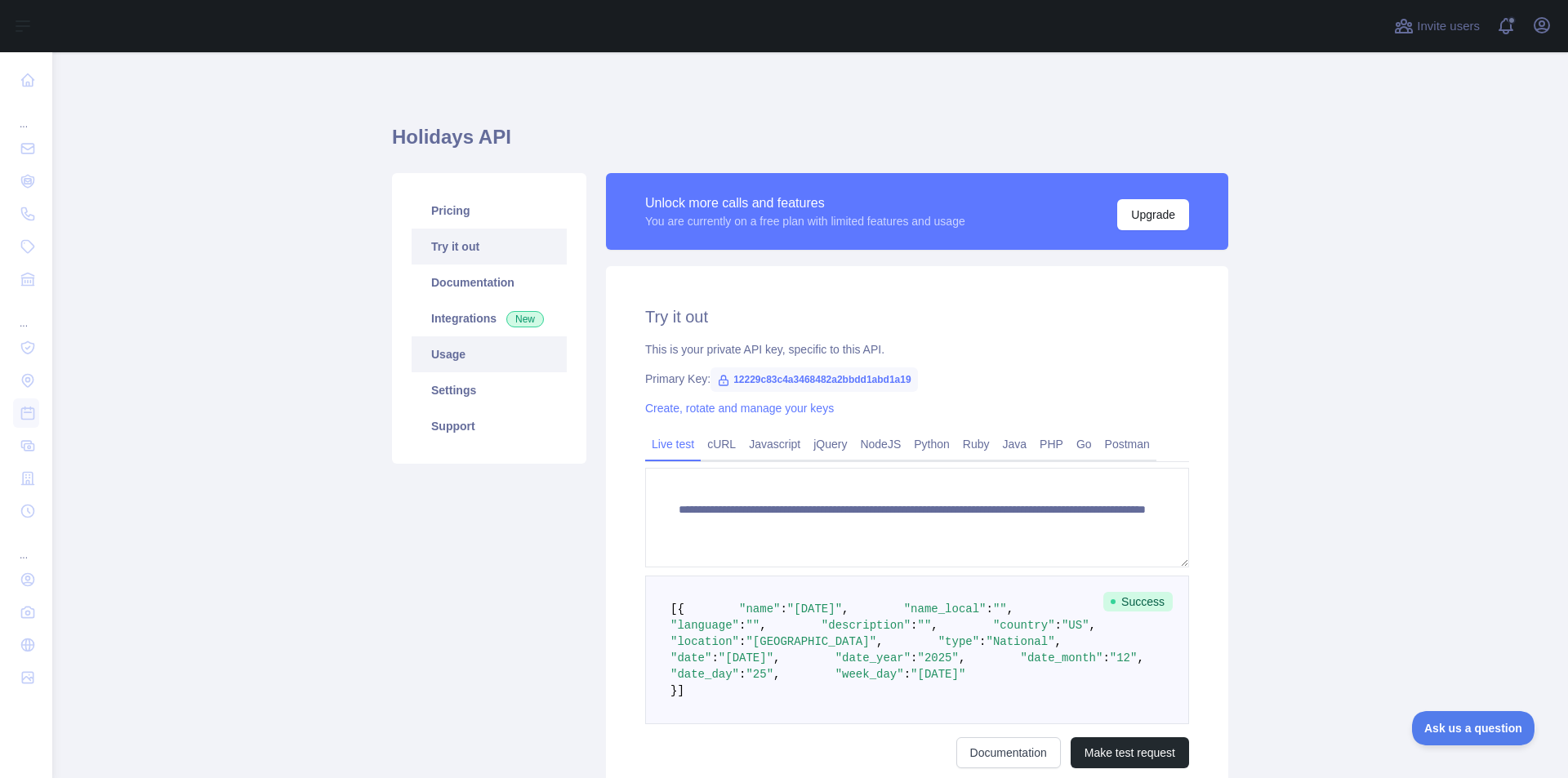
click at [488, 353] on link "Usage" at bounding box center [489, 354] width 155 height 36
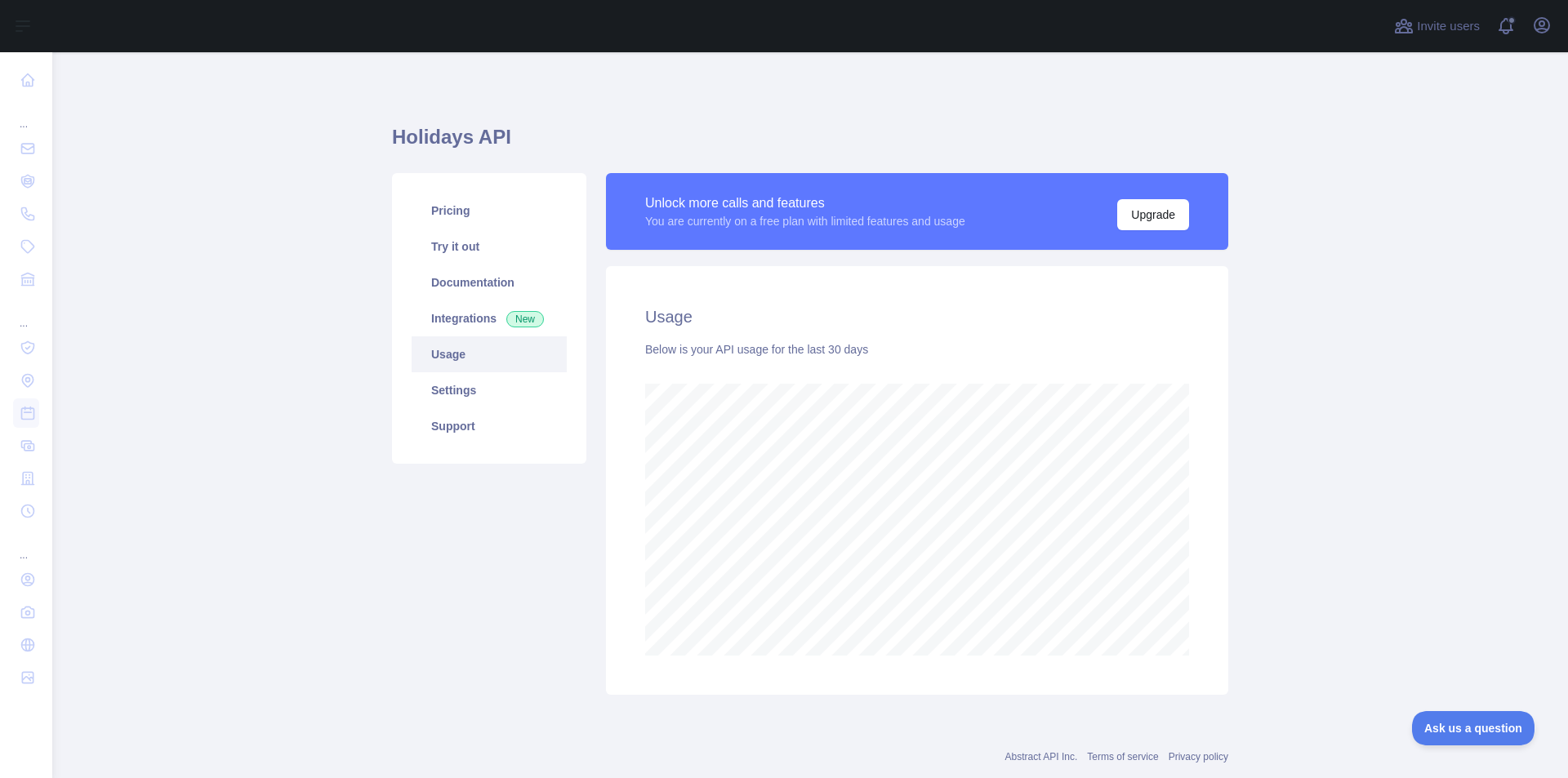
scroll to position [726, 1503]
click at [1173, 201] on button "Upgrade" at bounding box center [1154, 215] width 72 height 31
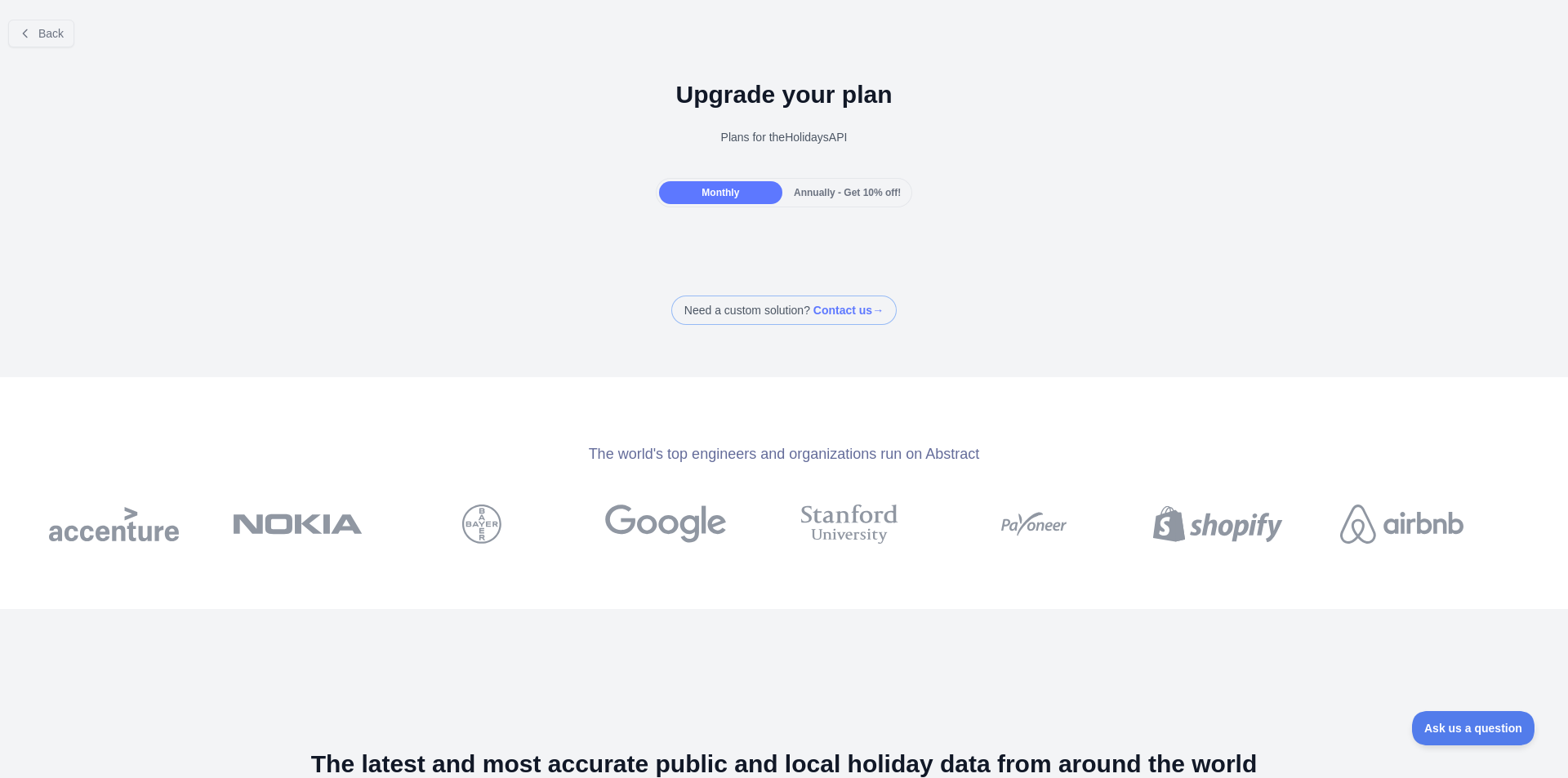
click at [829, 196] on span "Annually - Get 10% off!" at bounding box center [847, 193] width 107 height 12
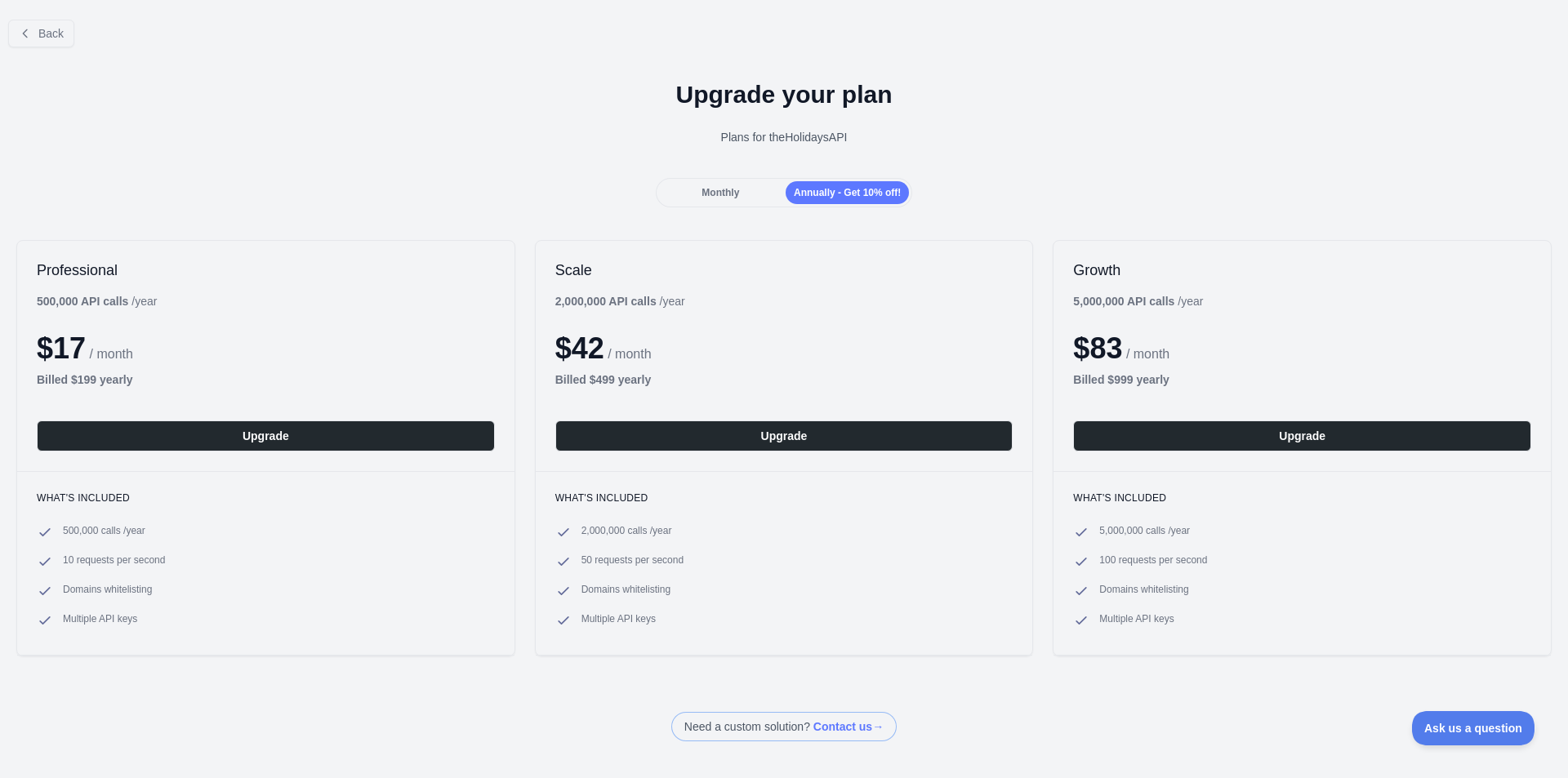
click at [716, 186] on div "Monthly" at bounding box center [720, 193] width 123 height 22
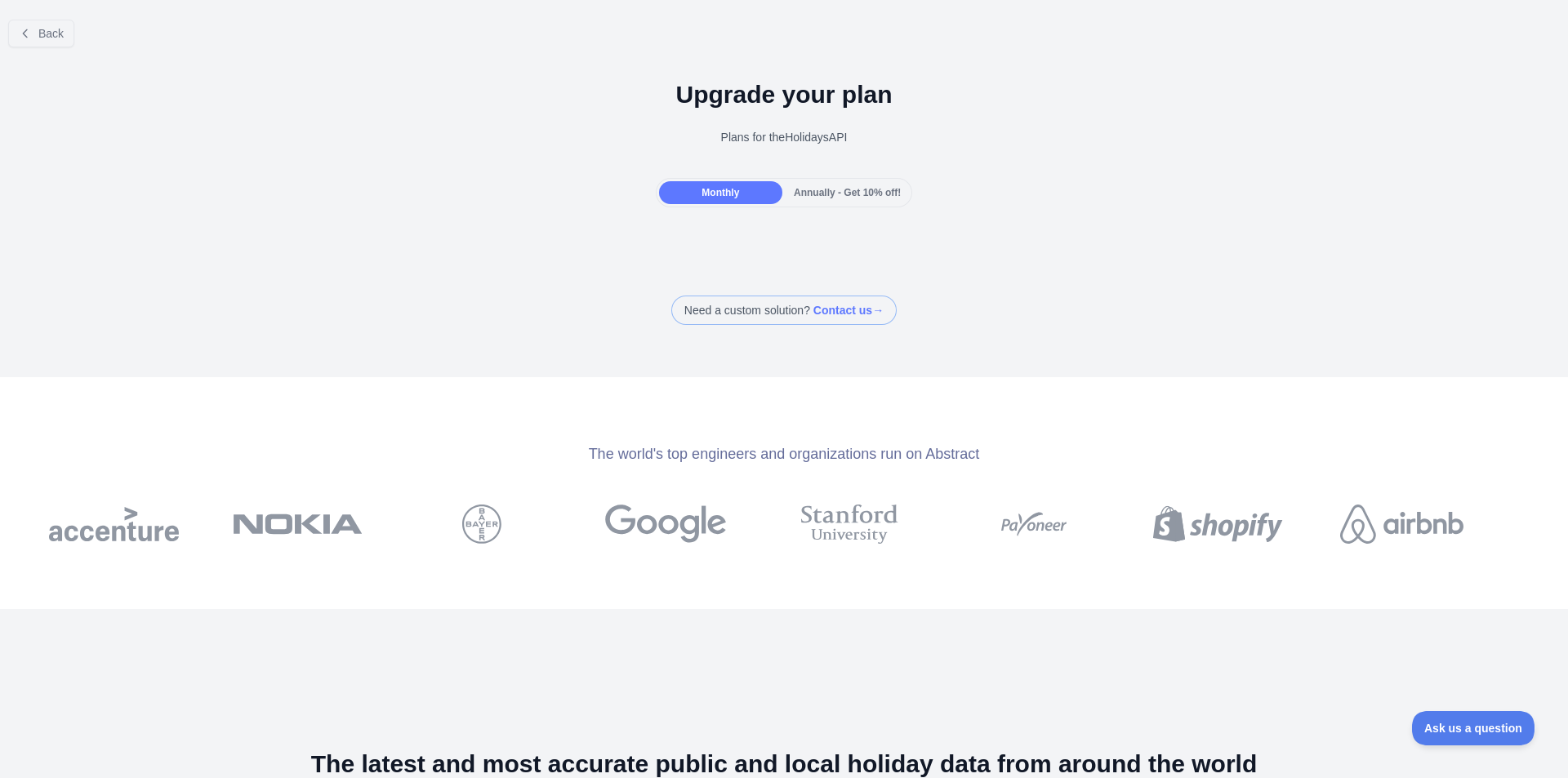
click at [854, 201] on div "Annually - Get 10% off!" at bounding box center [848, 193] width 123 height 22
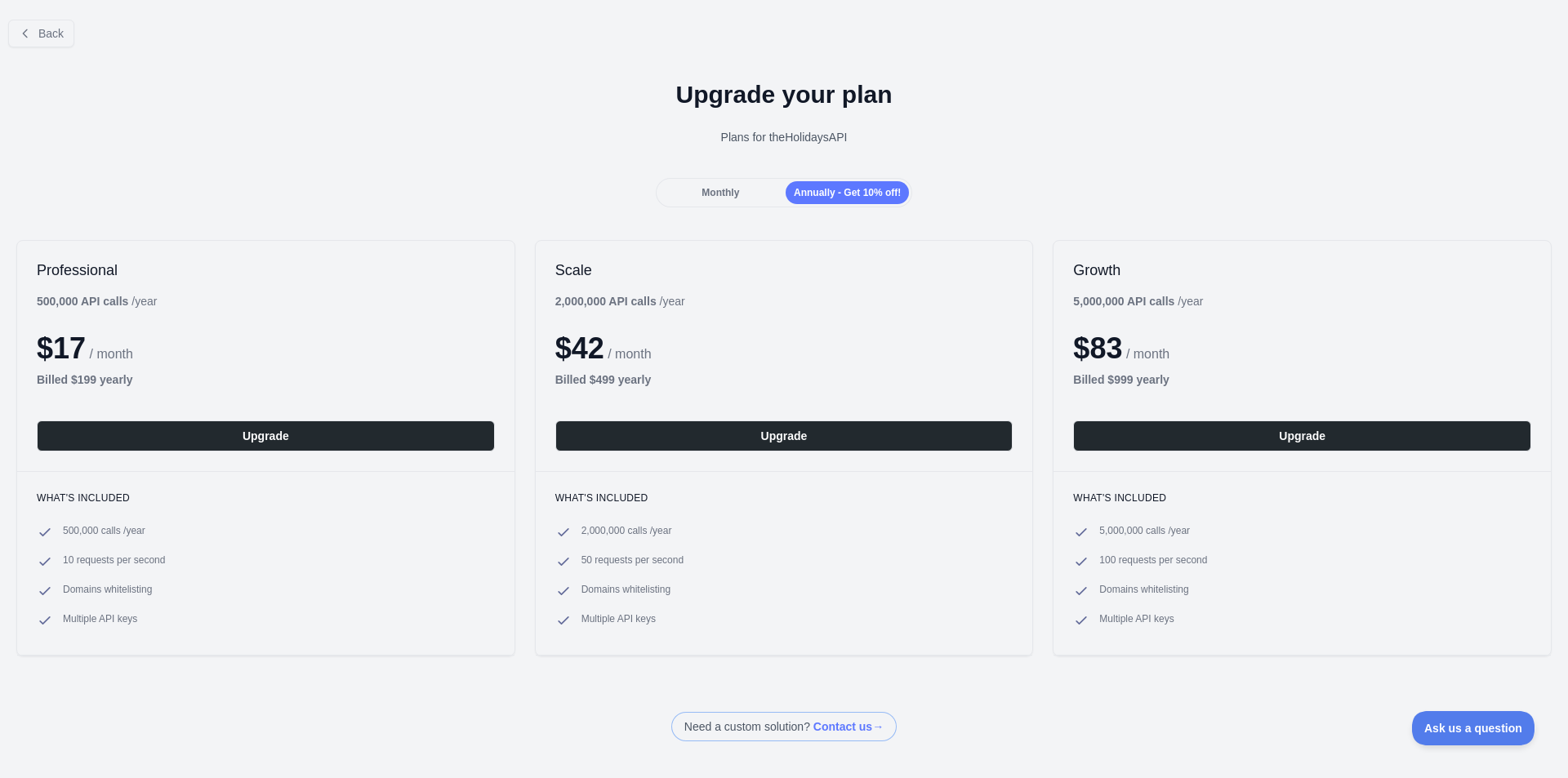
click at [836, 720] on span at bounding box center [784, 727] width 226 height 29
click at [845, 731] on span at bounding box center [784, 727] width 226 height 29
